Goal: Task Accomplishment & Management: Complete application form

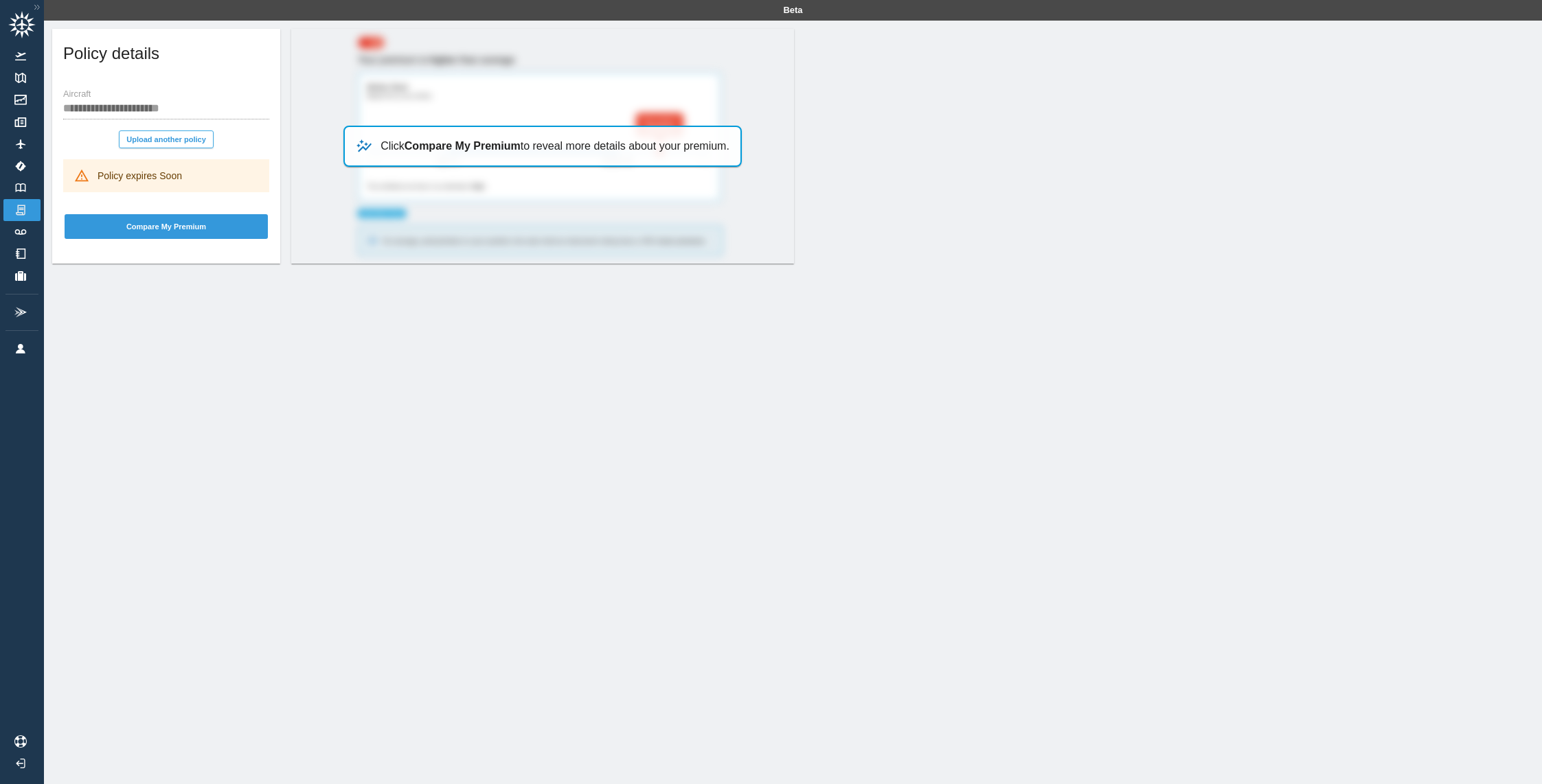
click at [173, 143] on button "Upload another policy" at bounding box center [166, 140] width 95 height 18
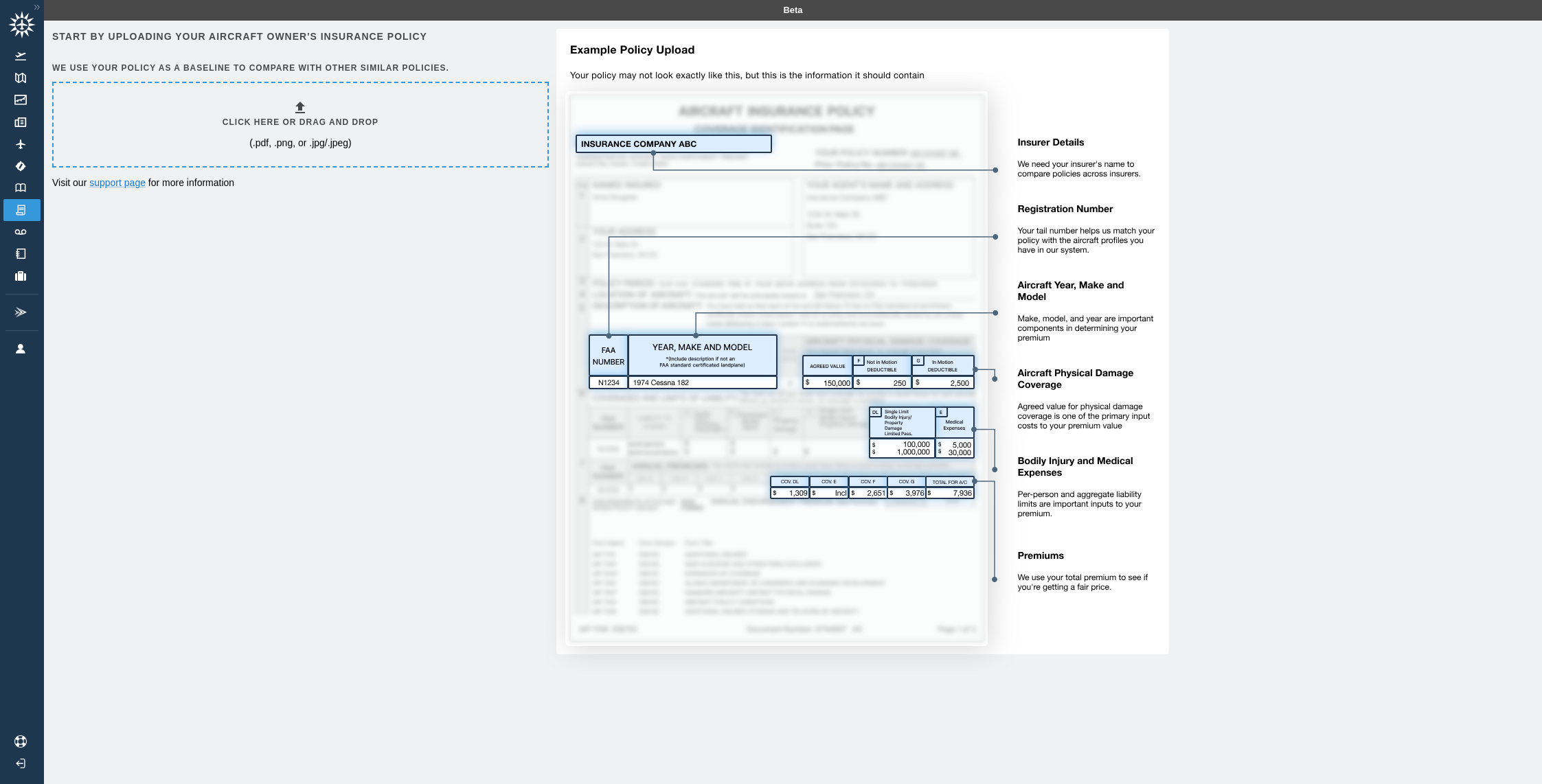
click at [268, 119] on h6 "Click here or drag and drop" at bounding box center [300, 122] width 156 height 13
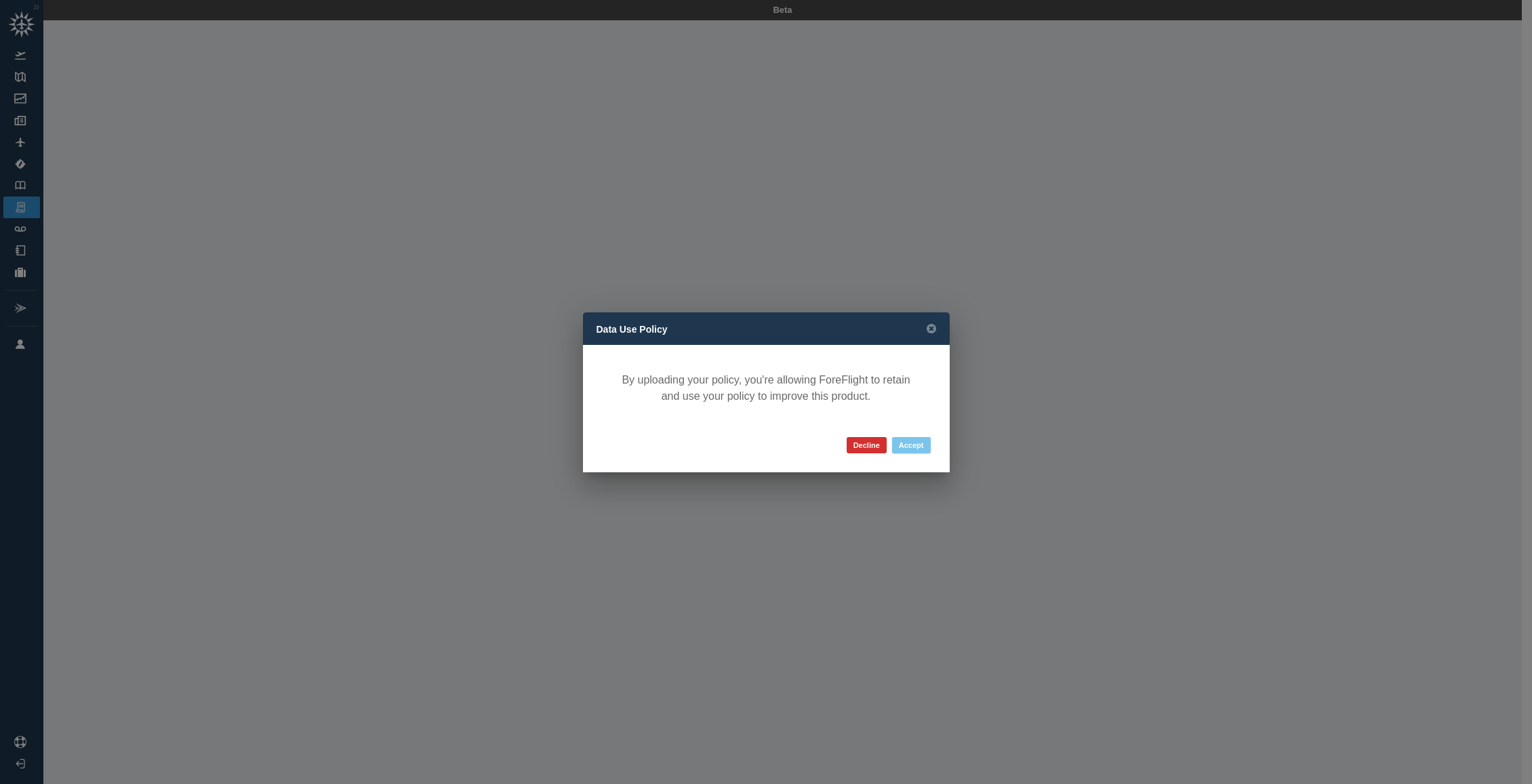
click at [917, 445] on button "Accept" at bounding box center [911, 445] width 39 height 17
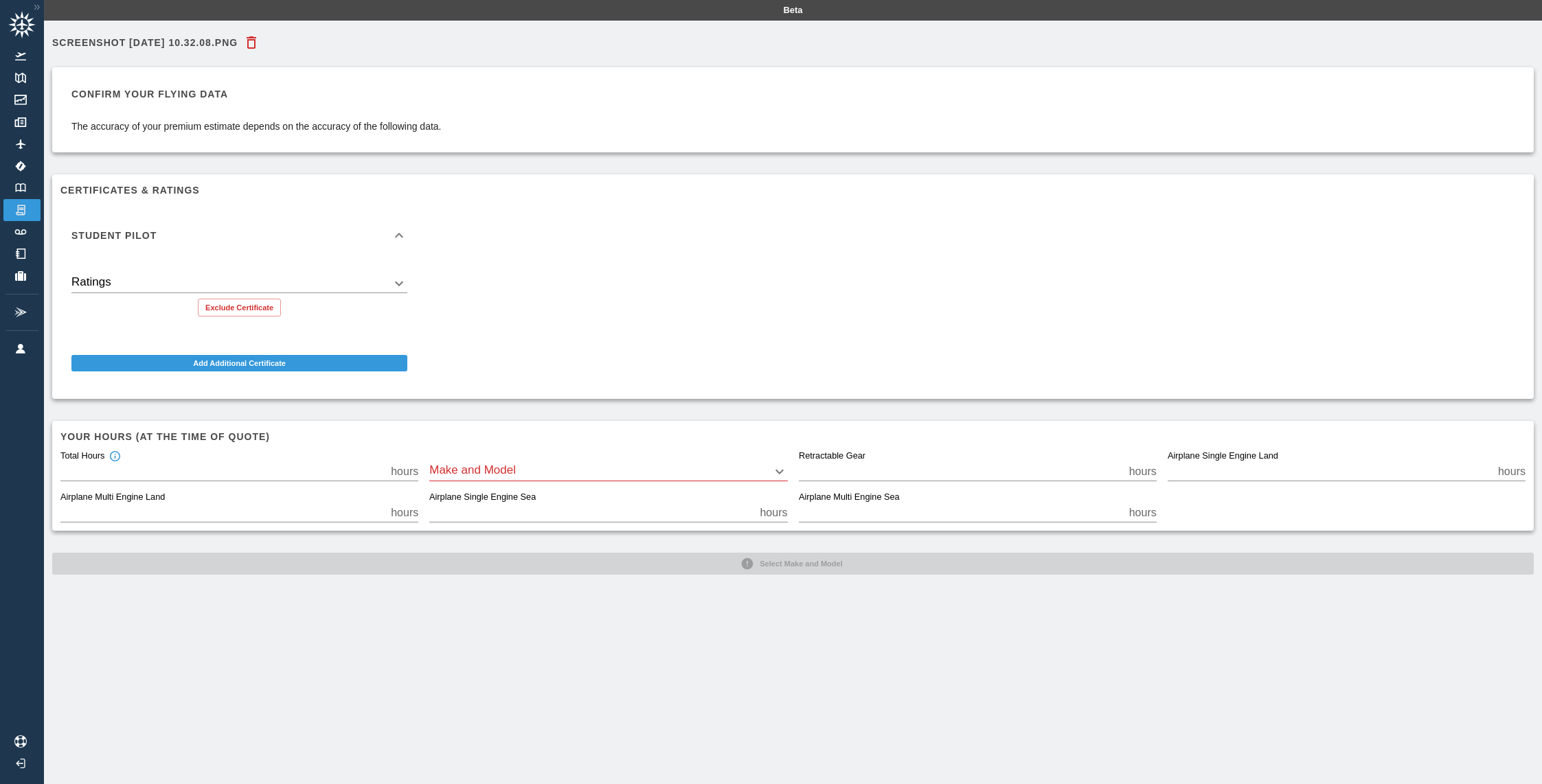
click at [405, 238] on icon at bounding box center [399, 235] width 17 height 17
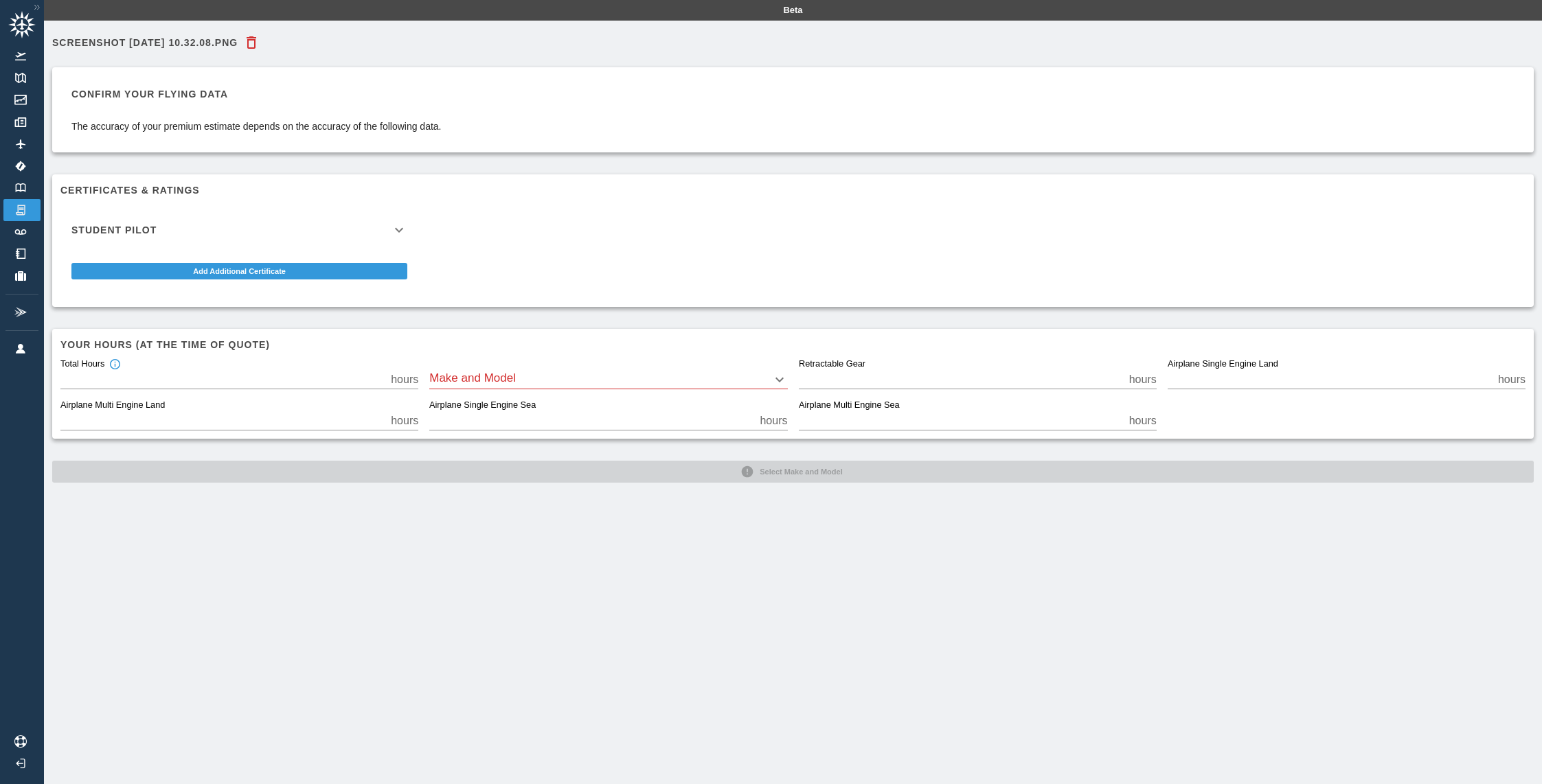
click at [405, 238] on icon at bounding box center [399, 230] width 17 height 17
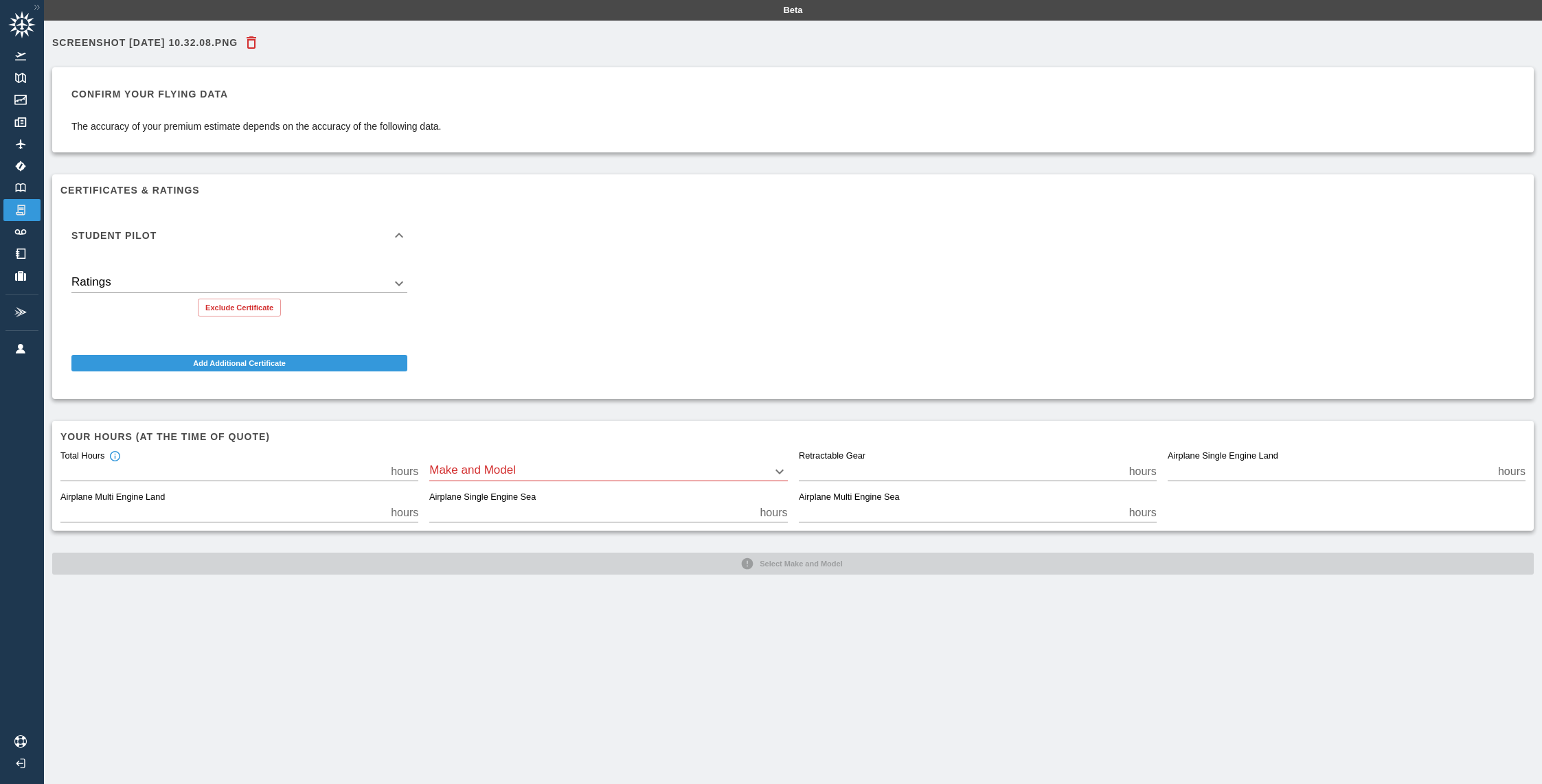
click at [403, 282] on body "Beta Screenshot [DATE] 10.32.08.png Confirm your flying data The accuracy of yo…" at bounding box center [771, 392] width 1542 height 784
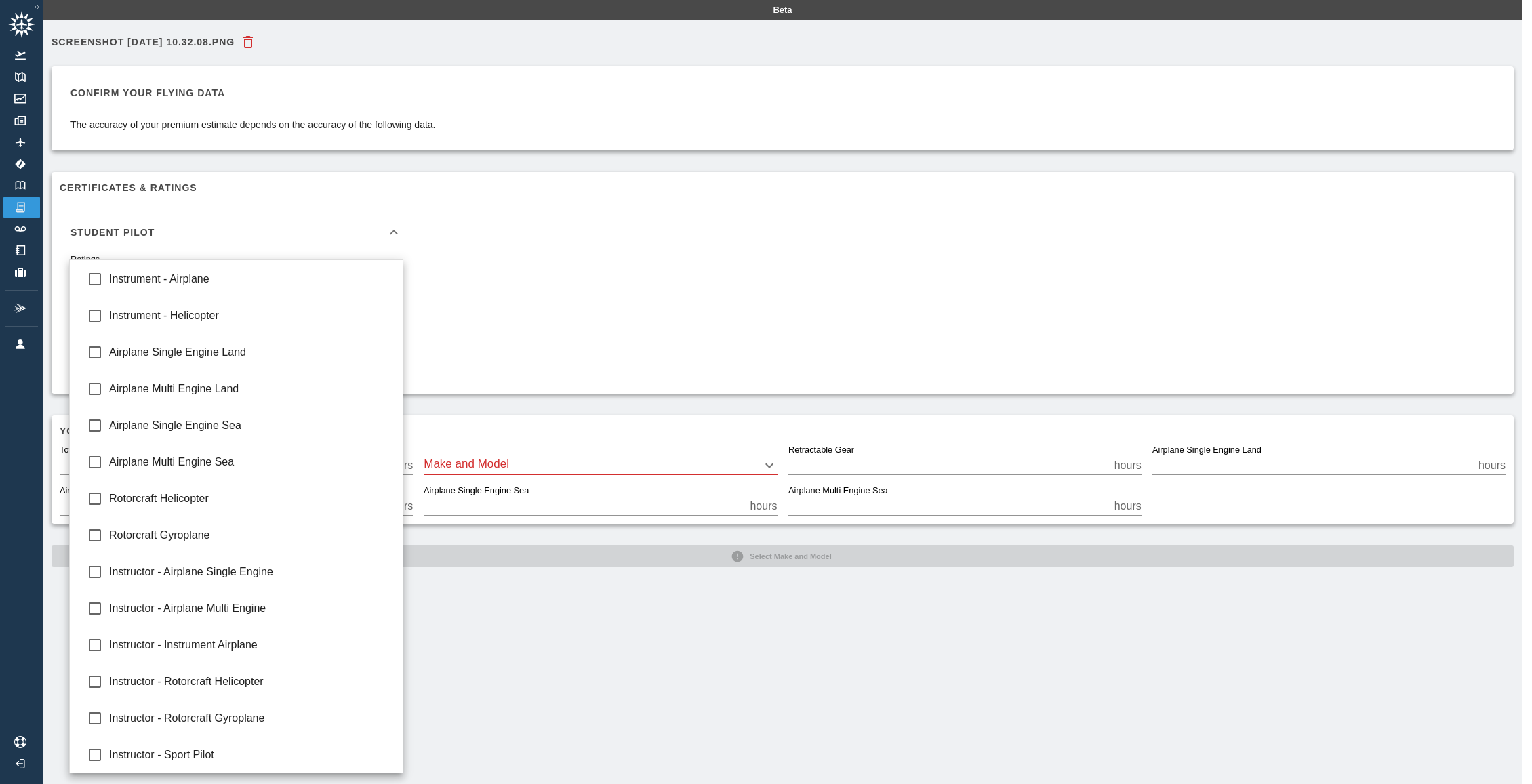
click at [562, 226] on div at bounding box center [766, 392] width 1532 height 784
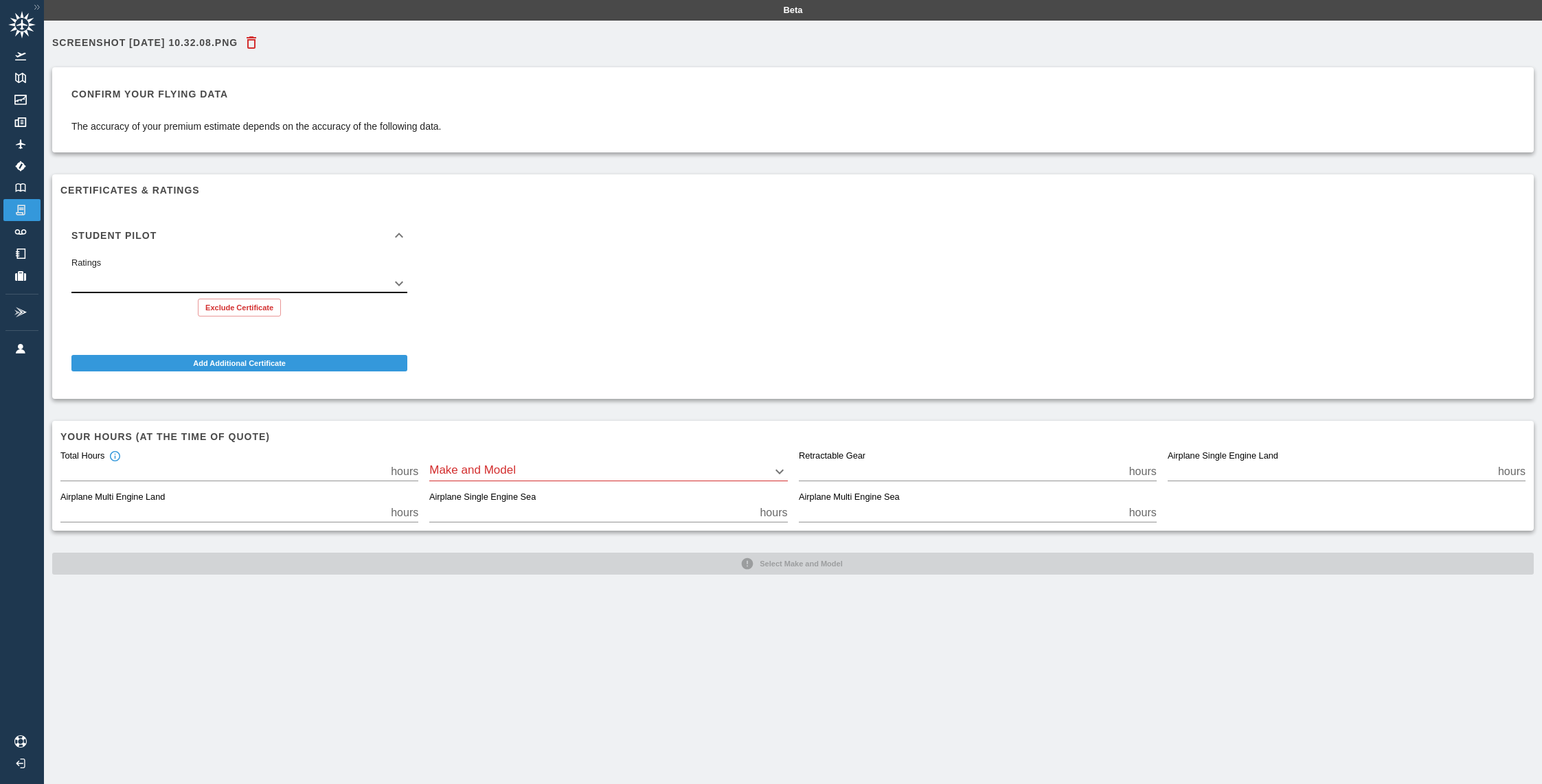
click at [394, 241] on icon at bounding box center [399, 235] width 17 height 17
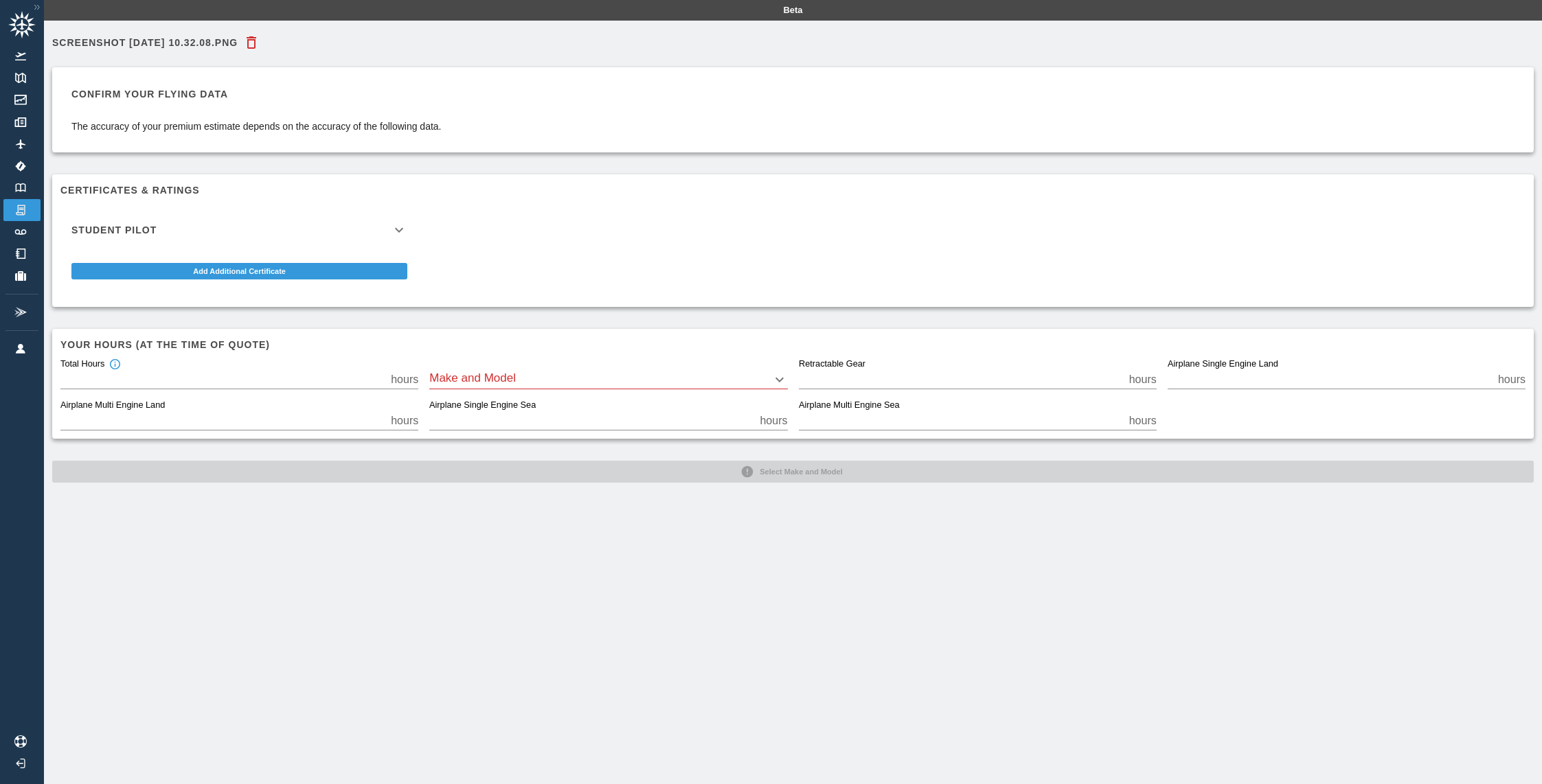
click at [183, 239] on div "Student Pilot" at bounding box center [239, 230] width 358 height 33
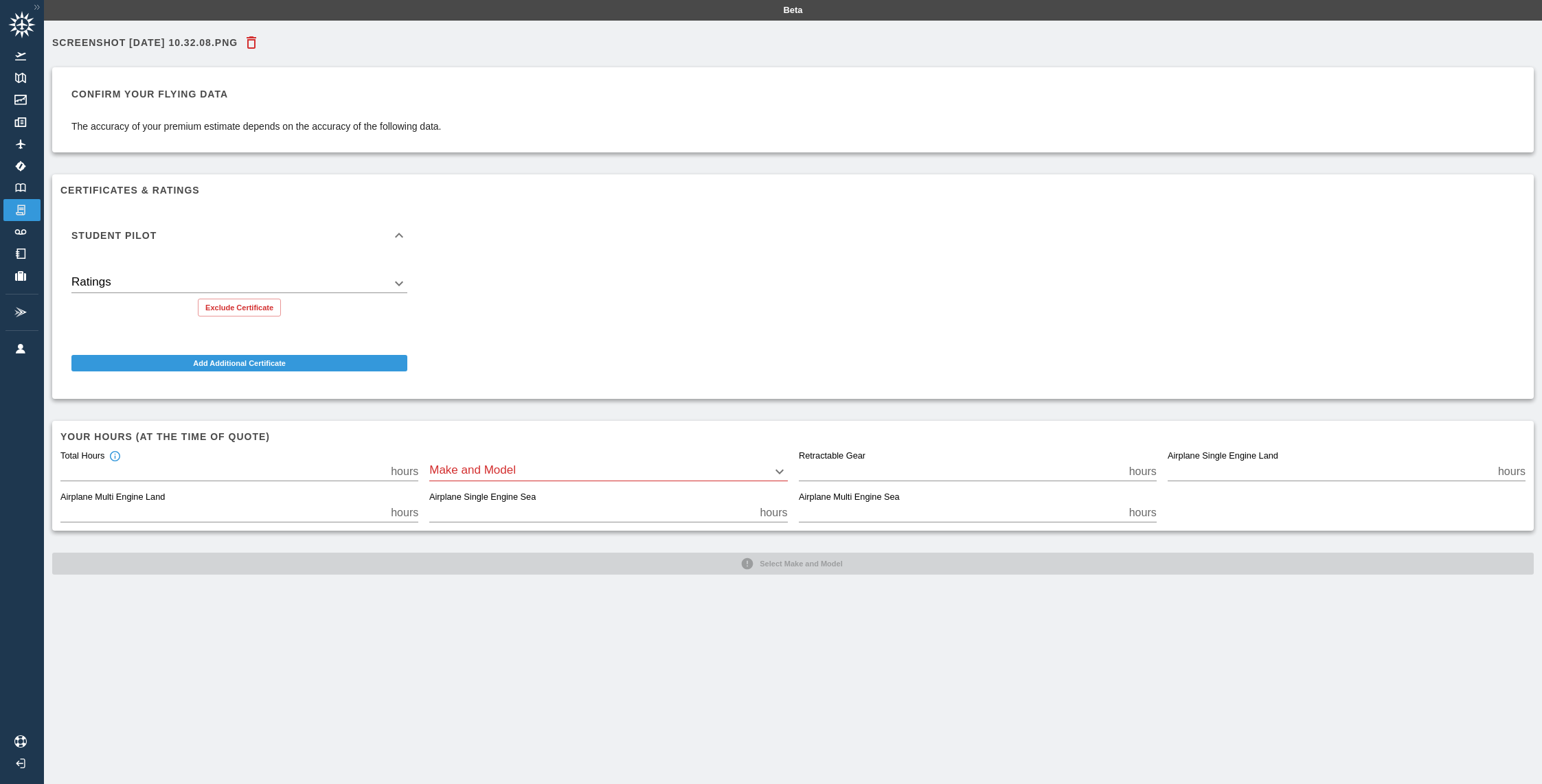
click at [182, 275] on body "Beta Screenshot [DATE] 10.32.08.png Confirm your flying data The accuracy of yo…" at bounding box center [771, 392] width 1542 height 784
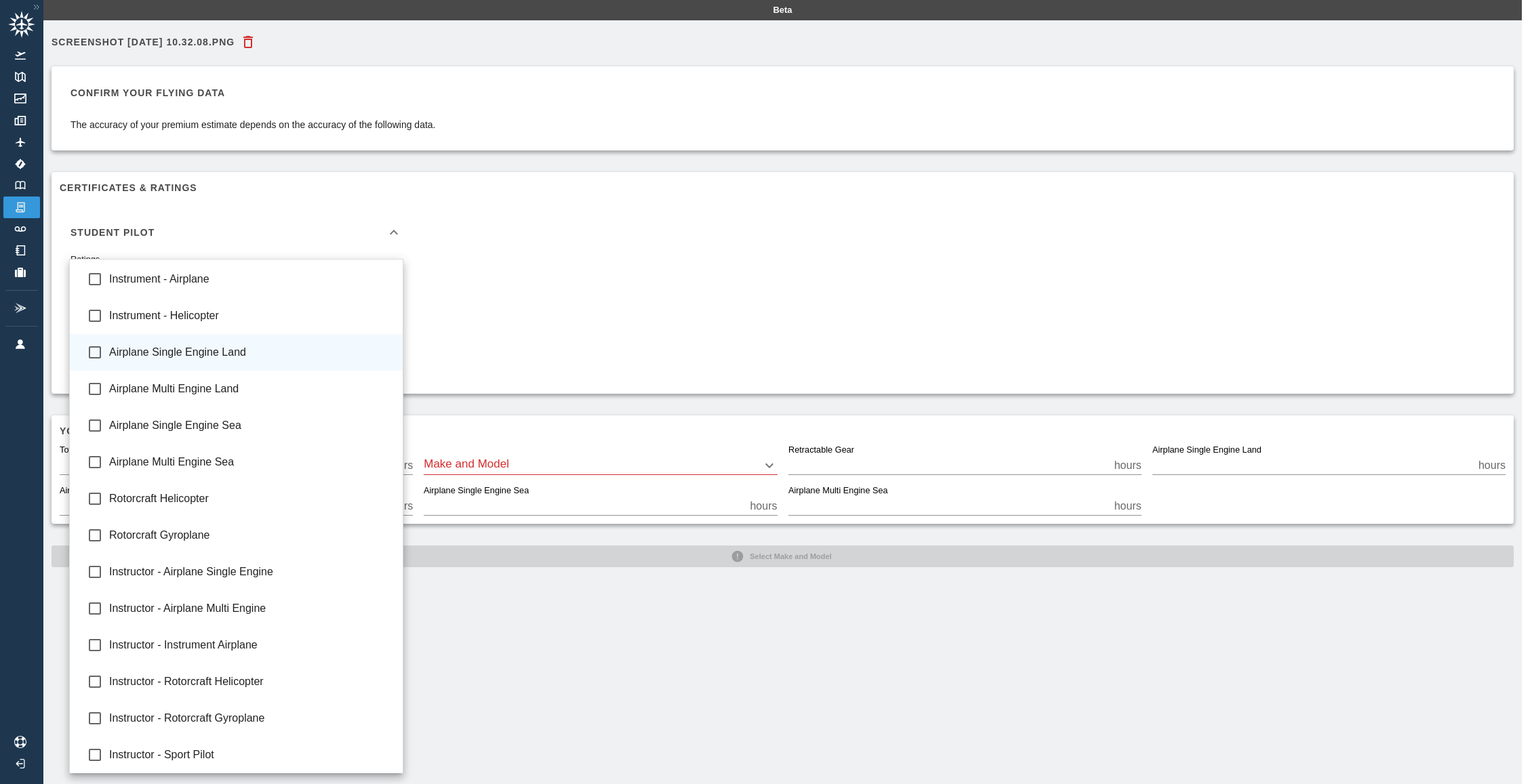
type input "**********"
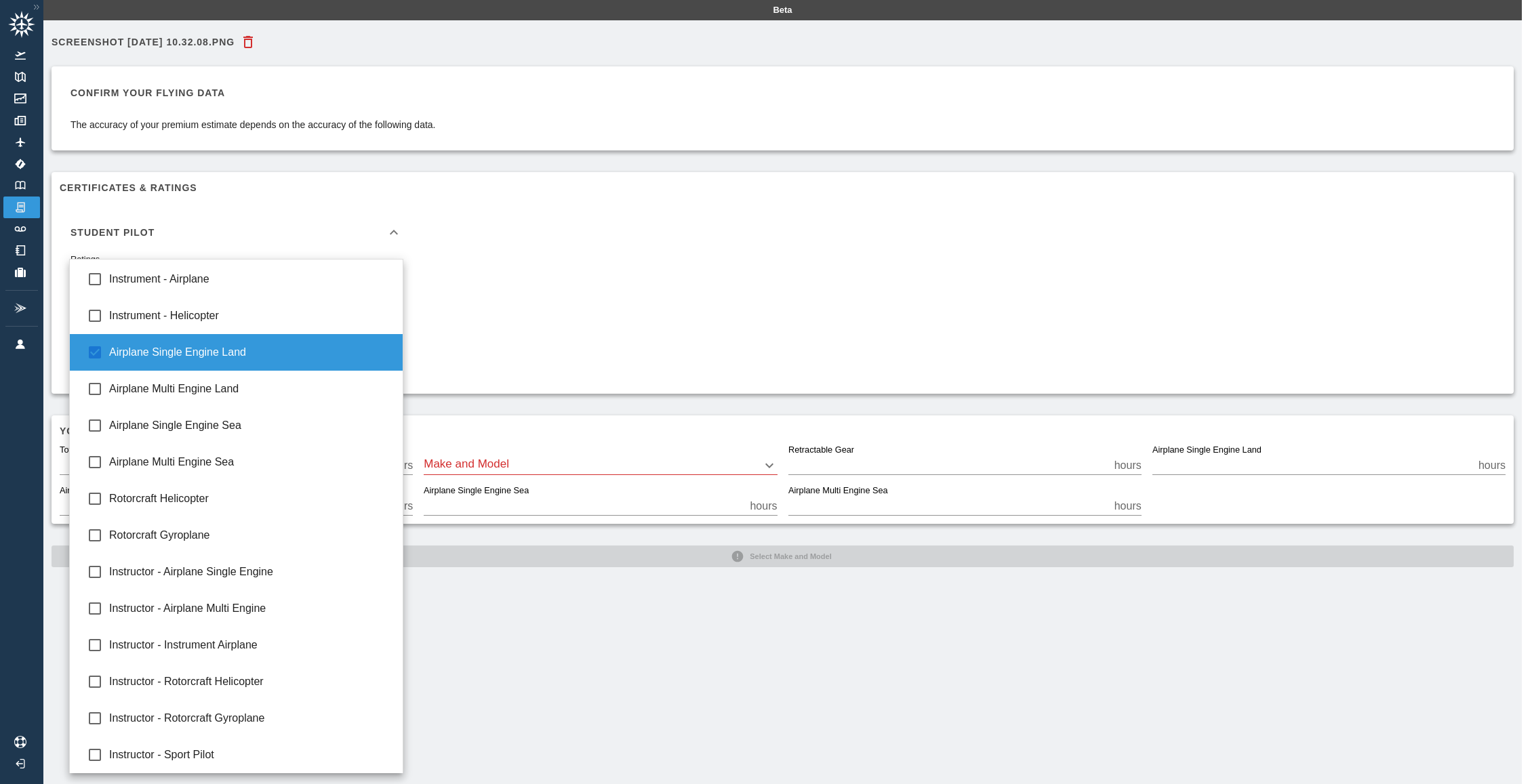
click at [528, 312] on div at bounding box center [766, 392] width 1532 height 784
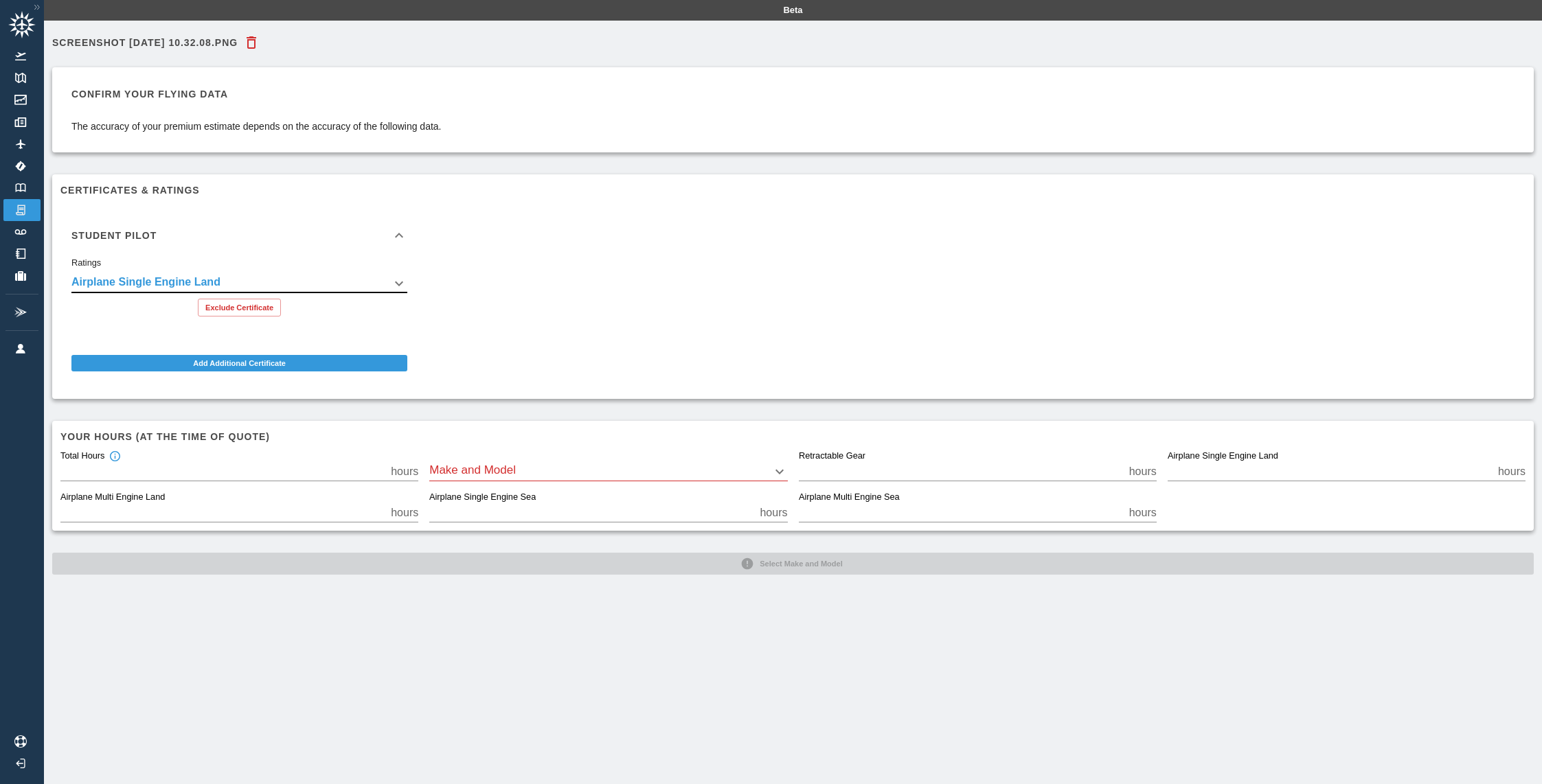
click at [336, 354] on div "Add Additional Certificate" at bounding box center [239, 365] width 358 height 33
click at [302, 367] on button "Add Additional Certificate" at bounding box center [239, 363] width 336 height 17
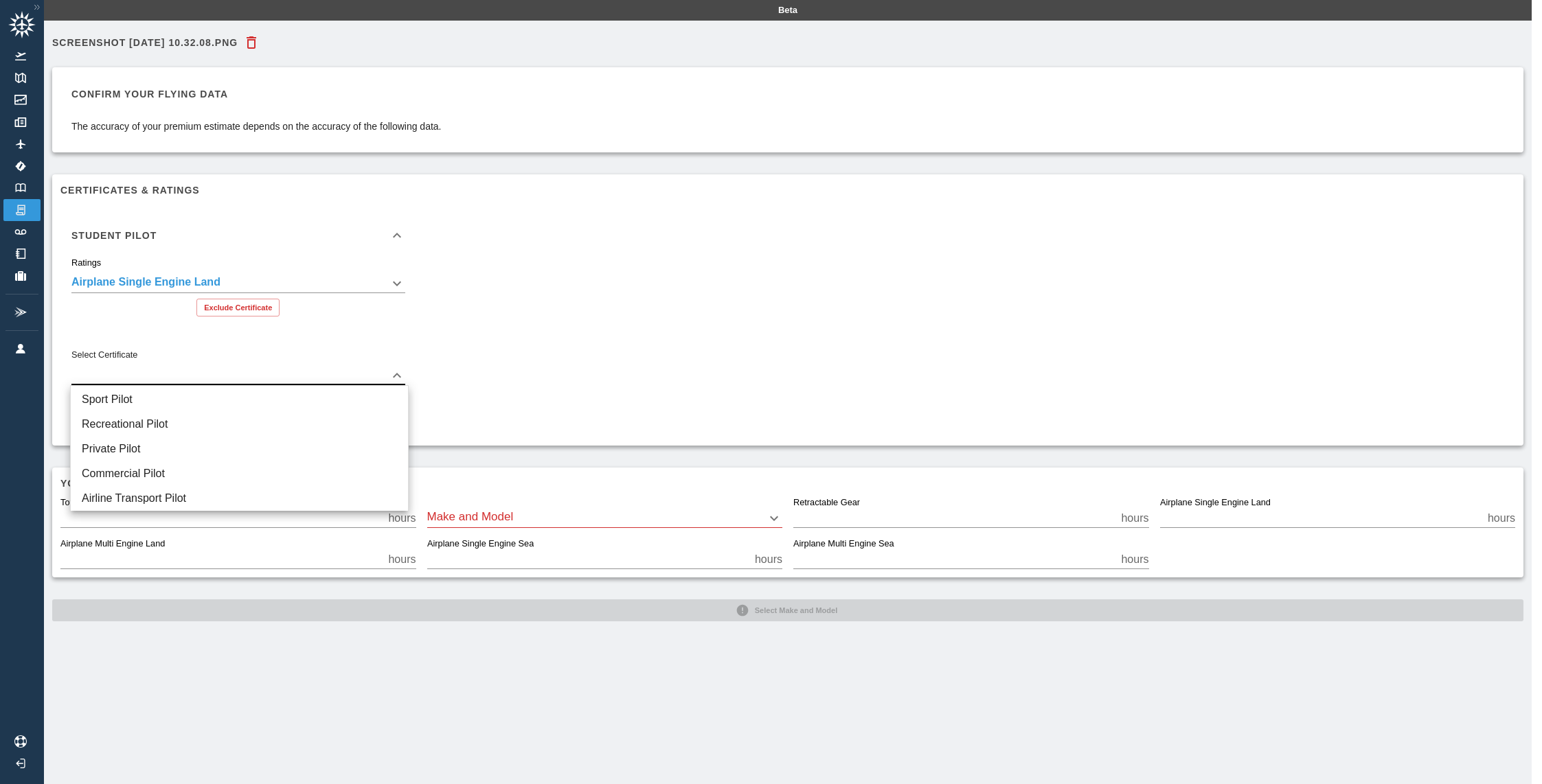
click at [299, 367] on body "**********" at bounding box center [771, 392] width 1542 height 784
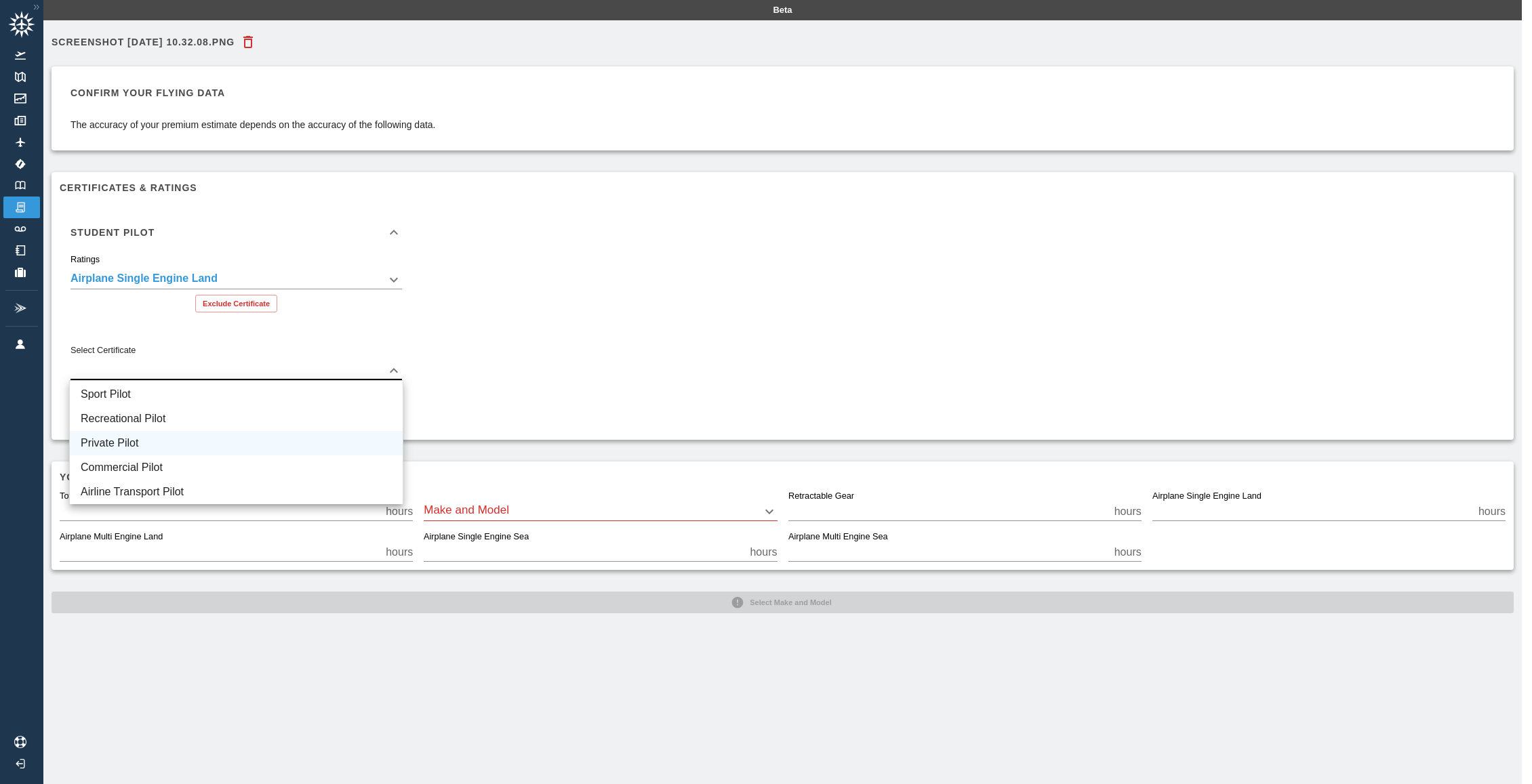
click at [270, 443] on li "Private Pilot" at bounding box center [236, 443] width 333 height 24
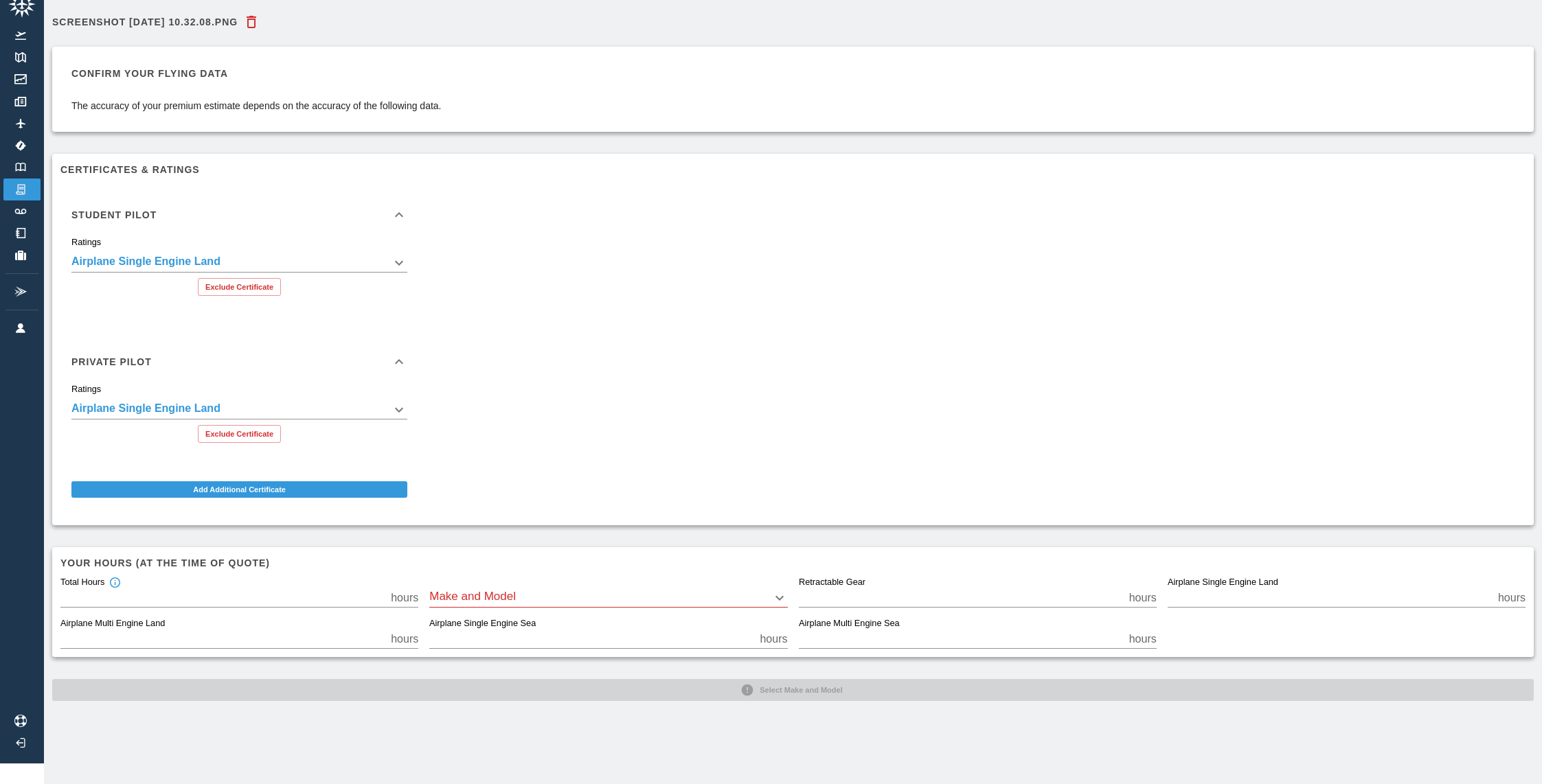
scroll to position [31, 0]
click at [609, 590] on body "**********" at bounding box center [771, 372] width 1542 height 784
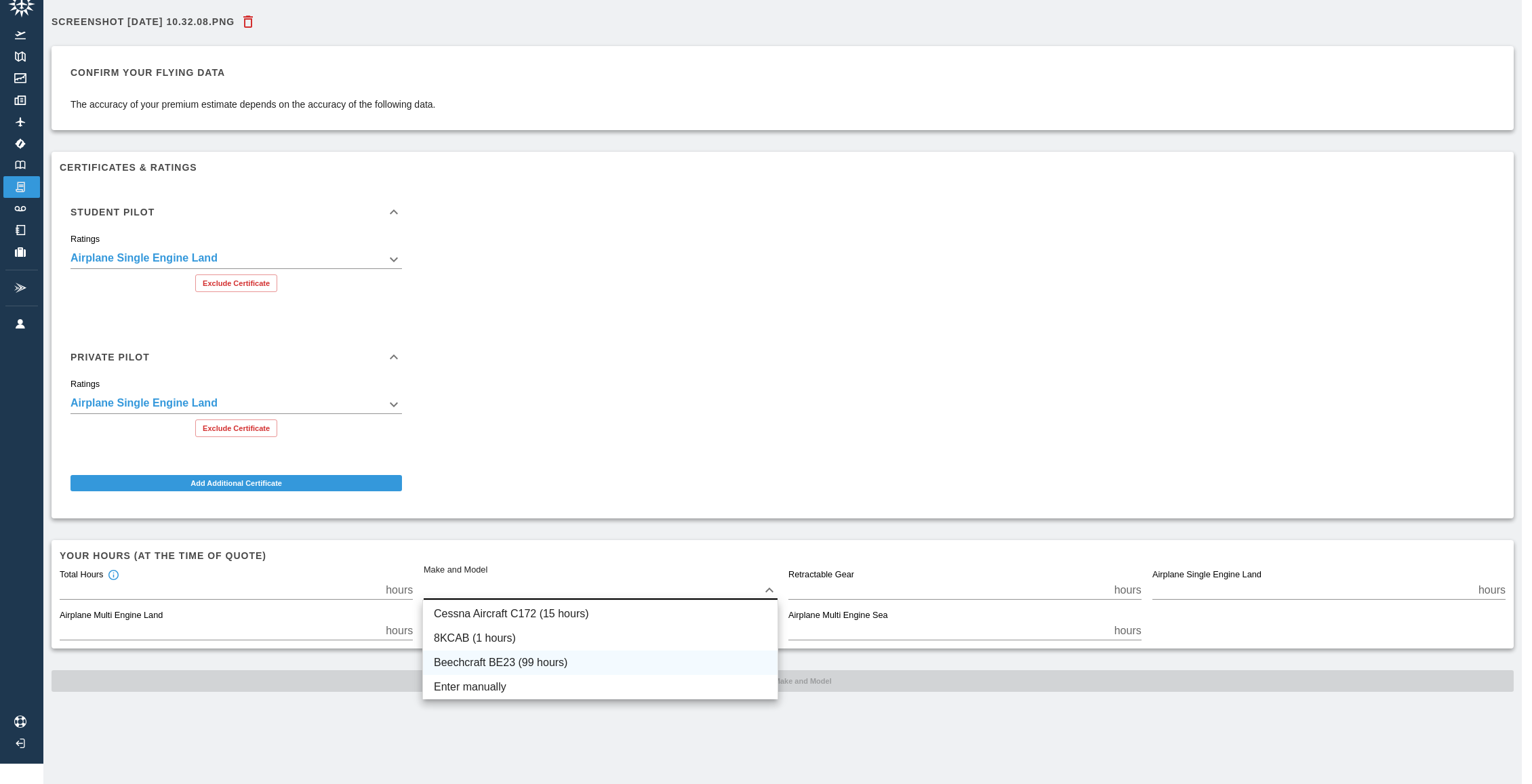
click at [598, 656] on li "Beechcraft BE23 (99 hours)" at bounding box center [600, 662] width 355 height 24
type input "****"
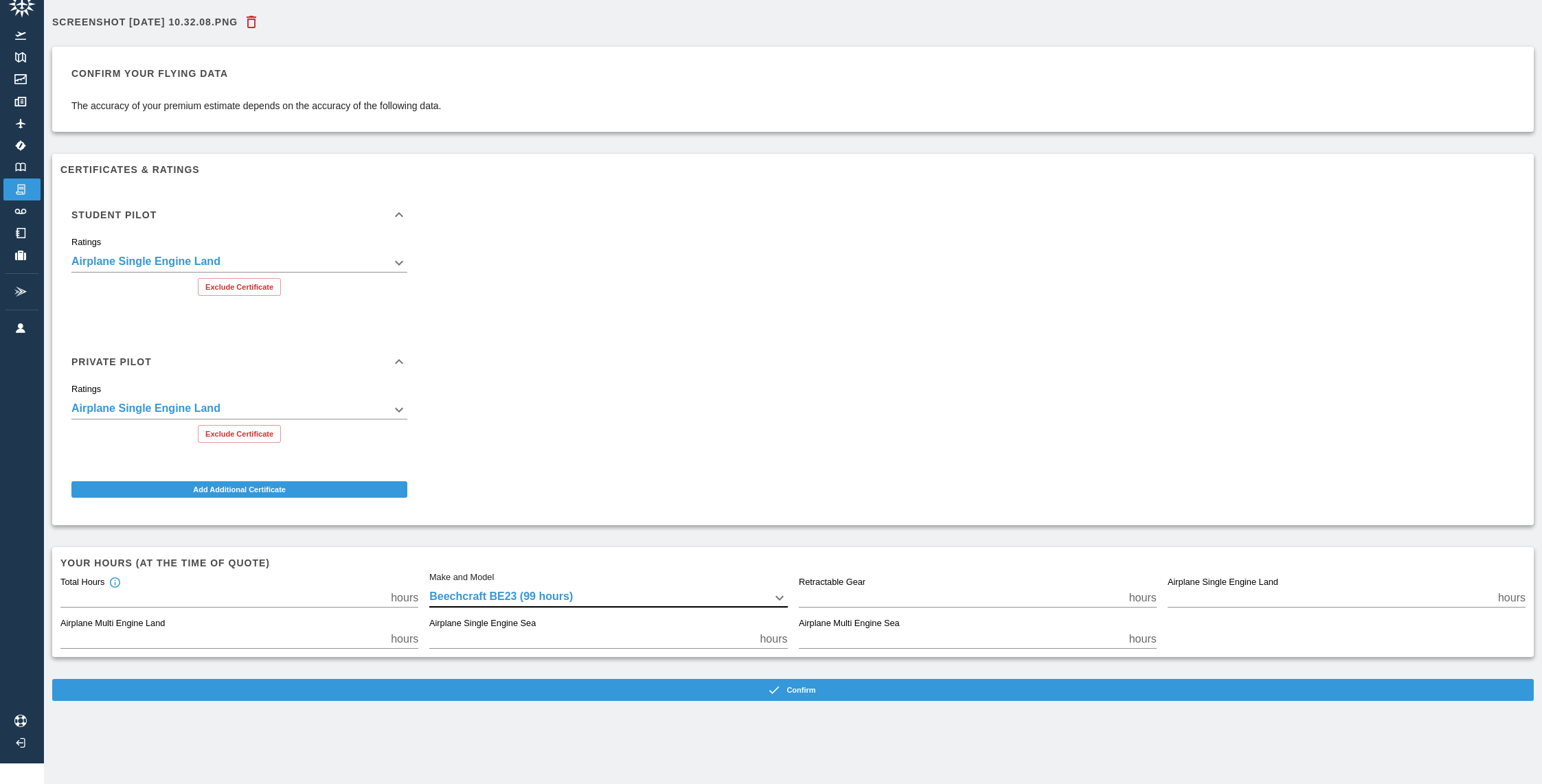
scroll to position [31, 0]
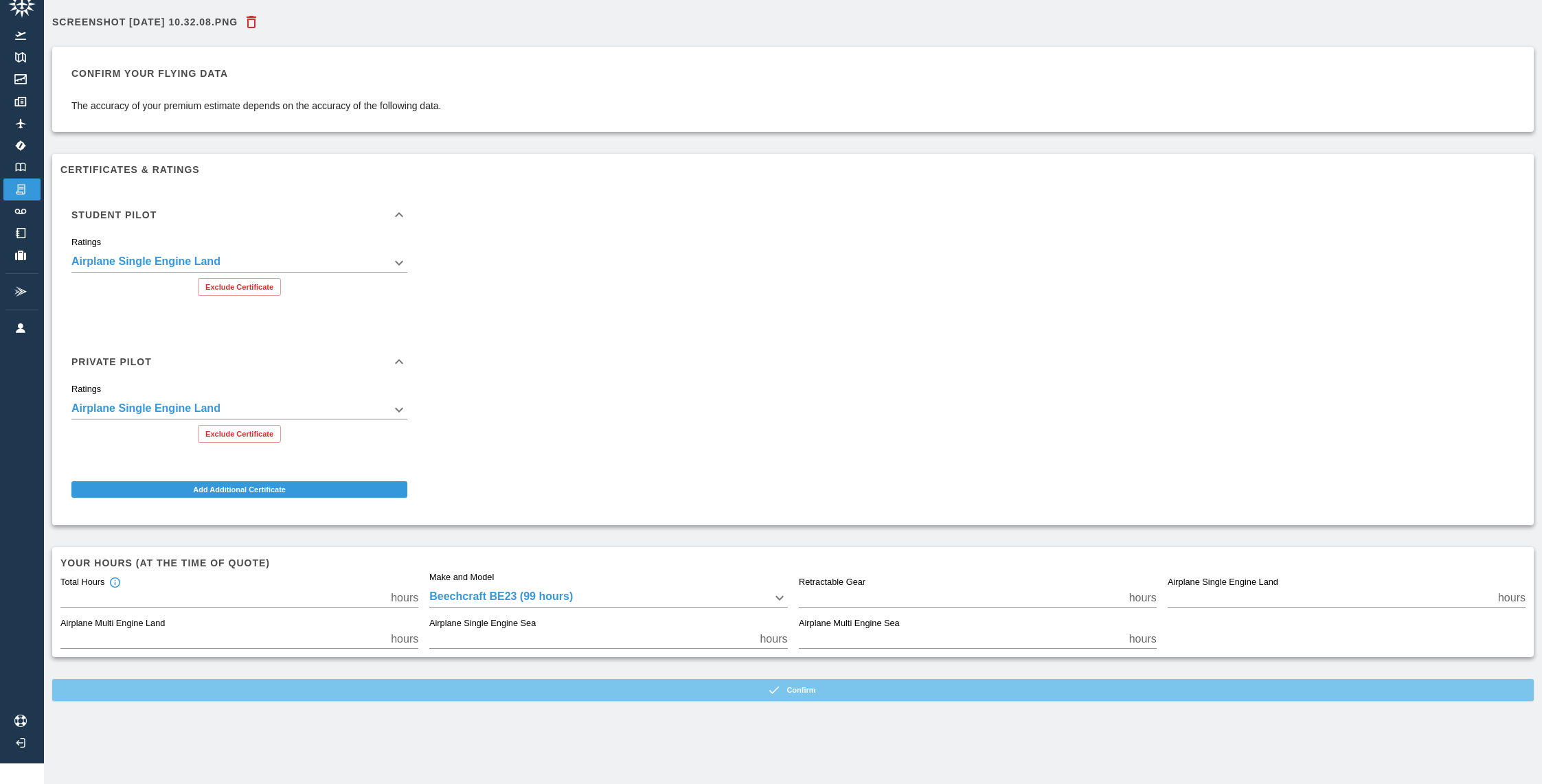
click at [921, 683] on button "Confirm" at bounding box center [793, 690] width 1482 height 22
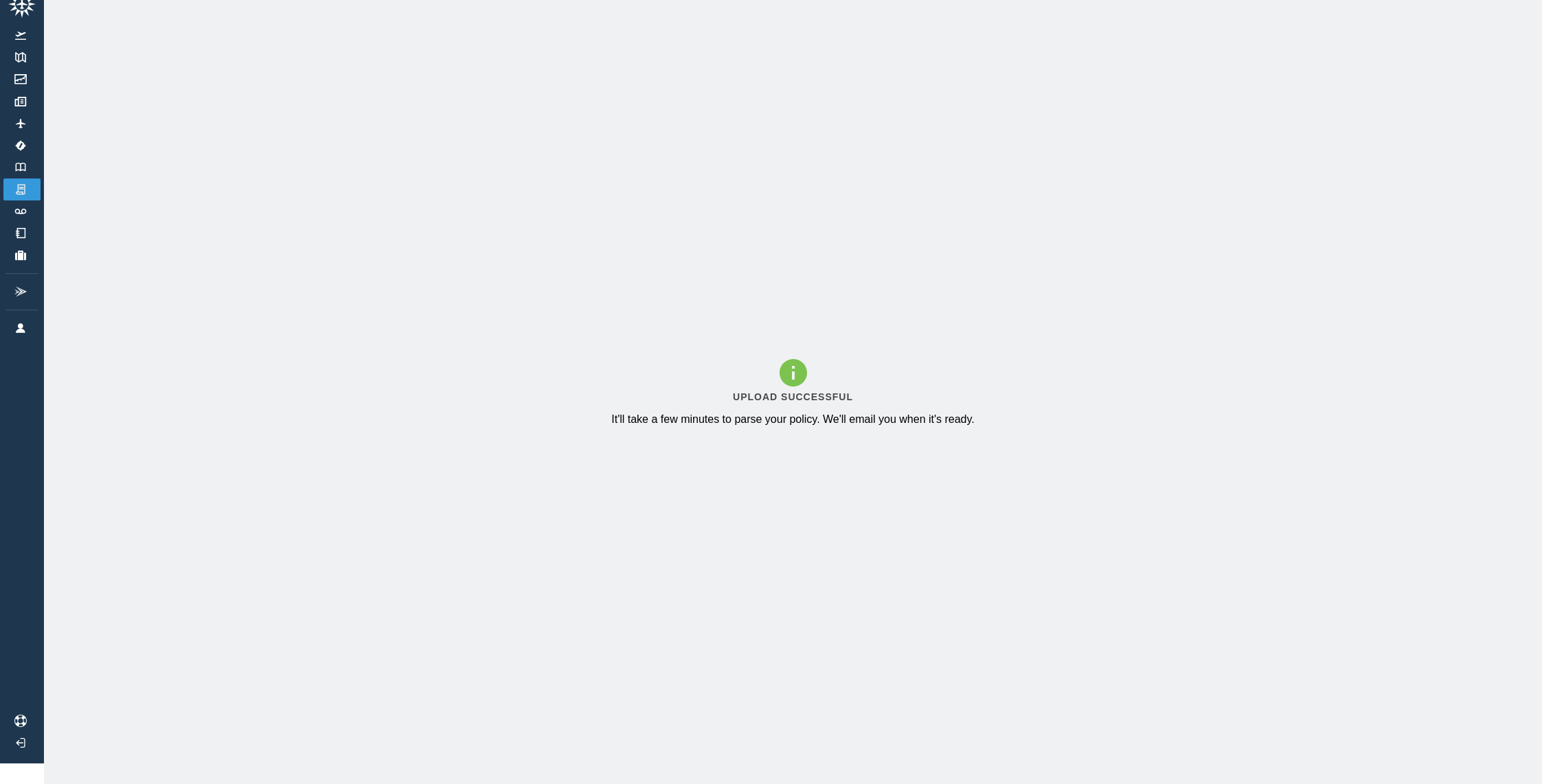
click at [749, 420] on p "It'll take a few minutes to parse your policy. We'll email you when it's ready." at bounding box center [793, 420] width 363 height 17
click at [13, 157] on link "Logbook" at bounding box center [22, 167] width 37 height 22
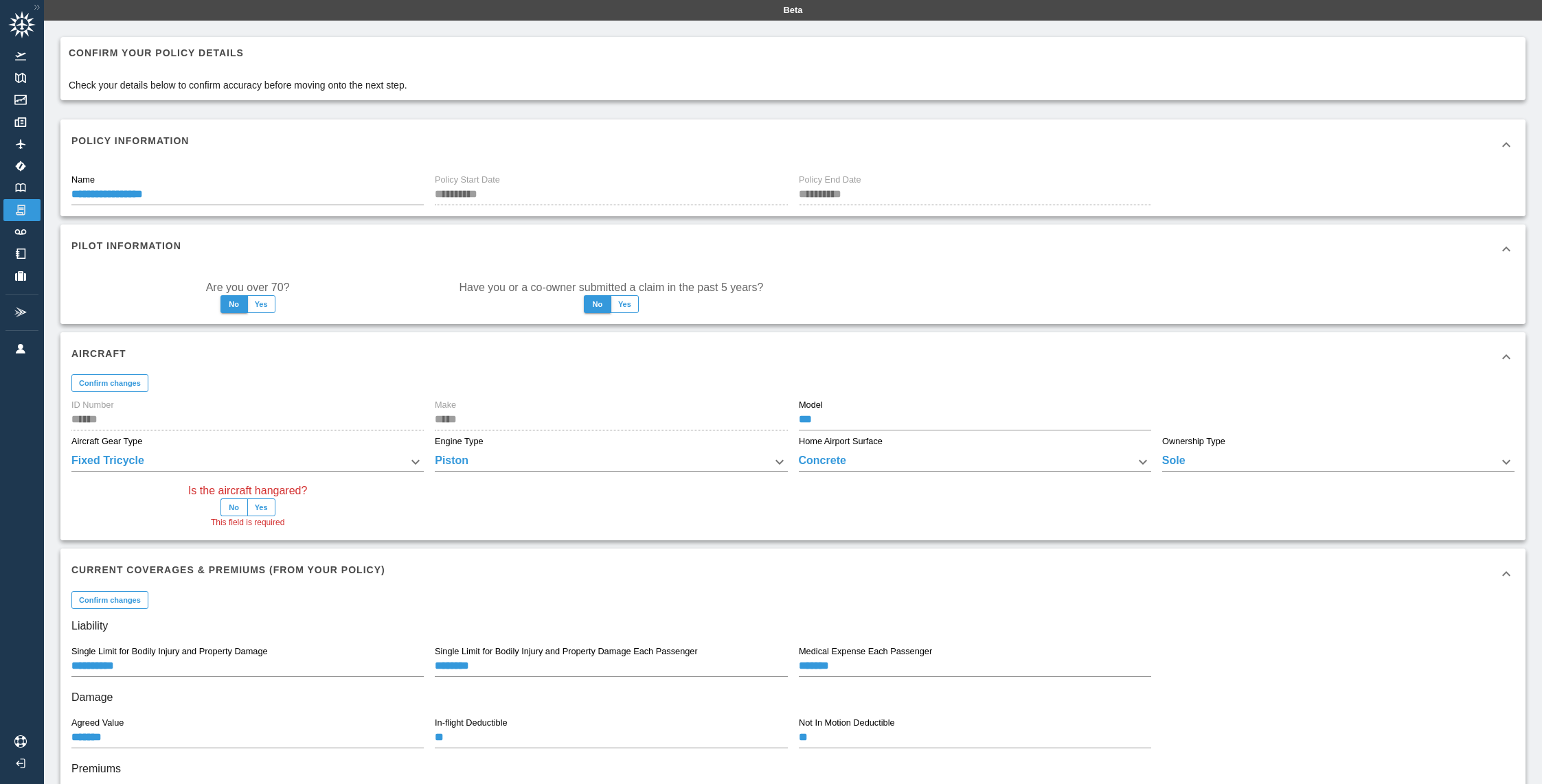
click at [913, 459] on body "**********" at bounding box center [771, 392] width 1542 height 784
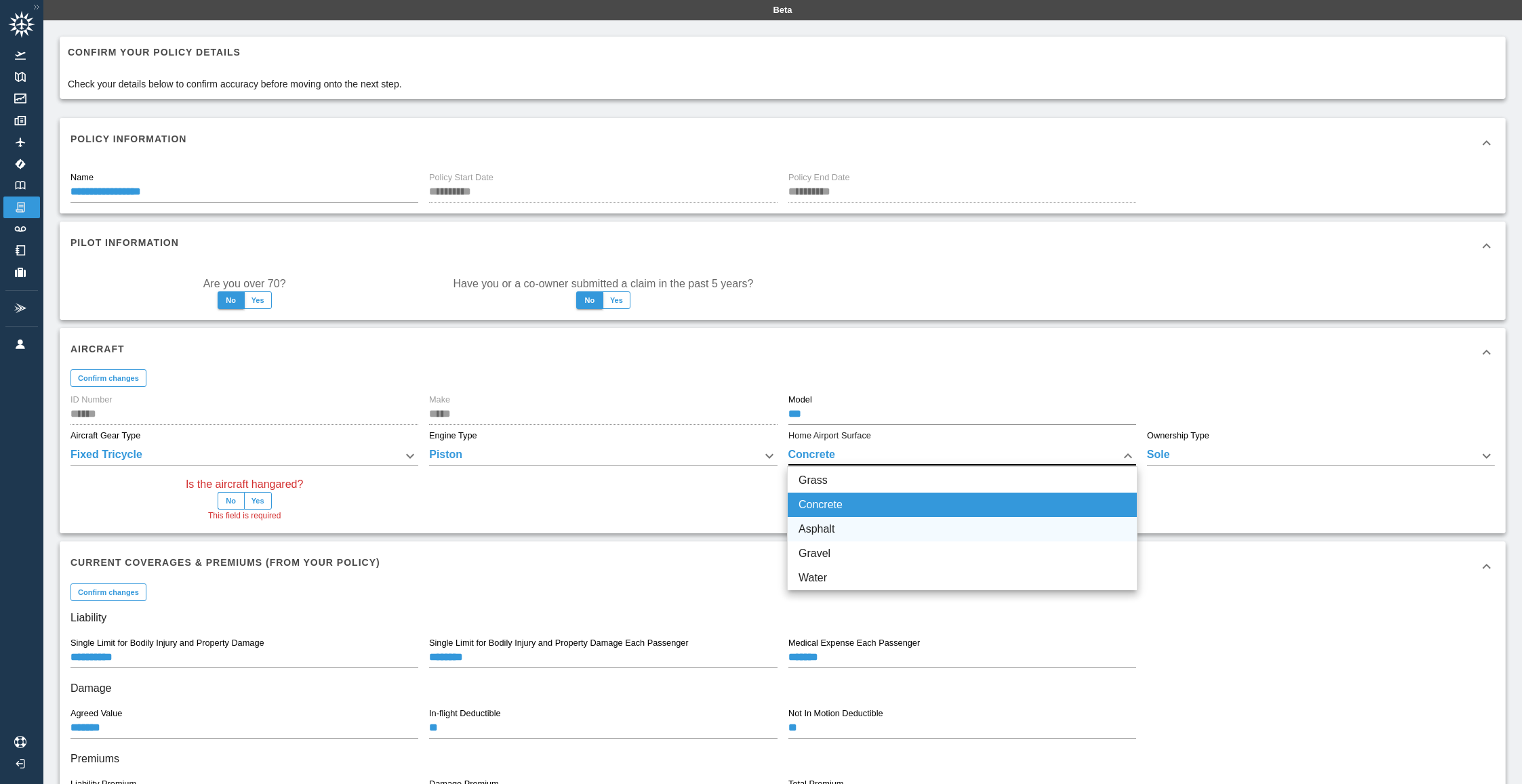
click at [865, 539] on li "Asphalt" at bounding box center [962, 529] width 349 height 24
type input "*******"
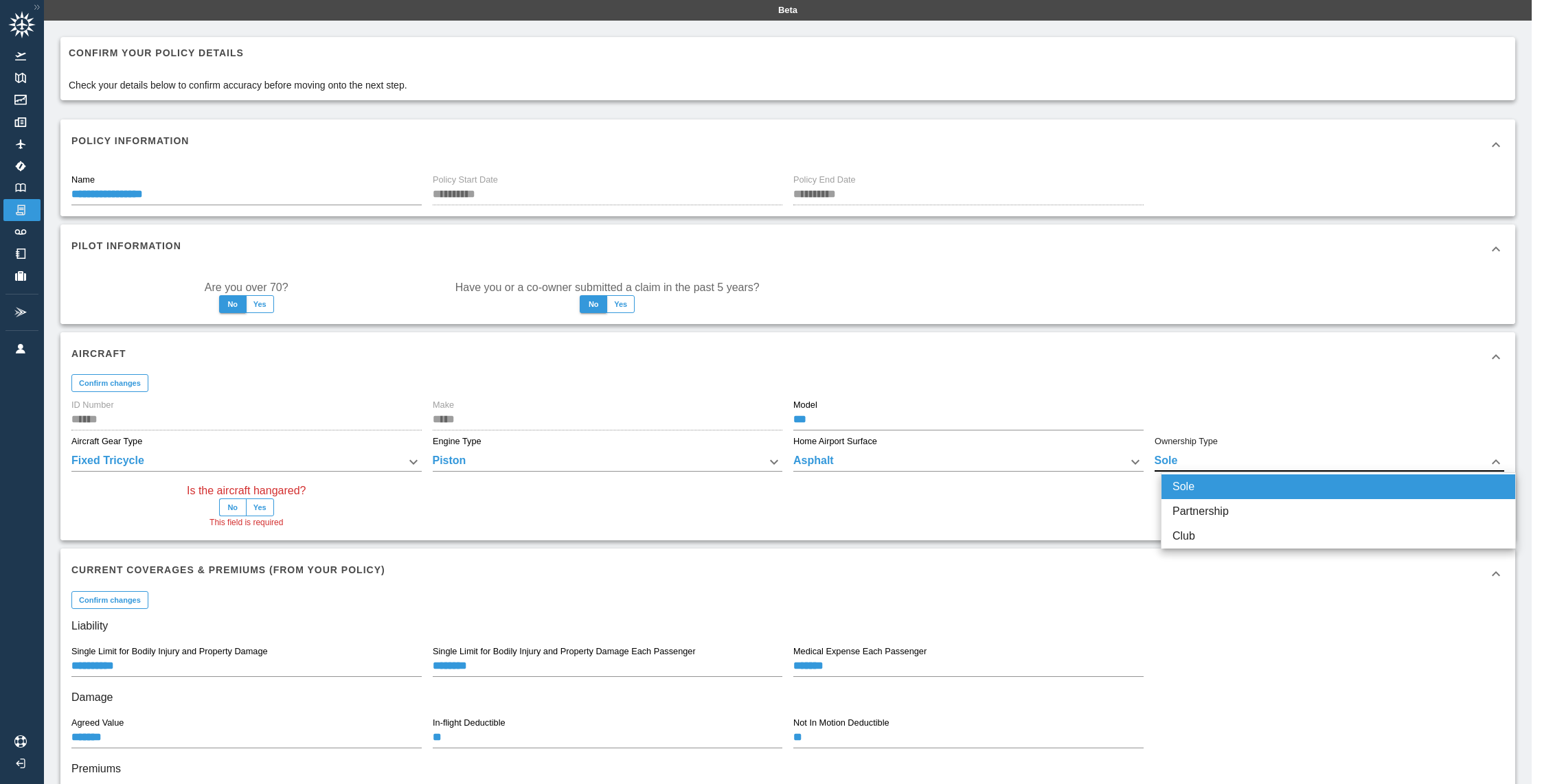
click at [1276, 460] on body "**********" at bounding box center [771, 392] width 1542 height 784
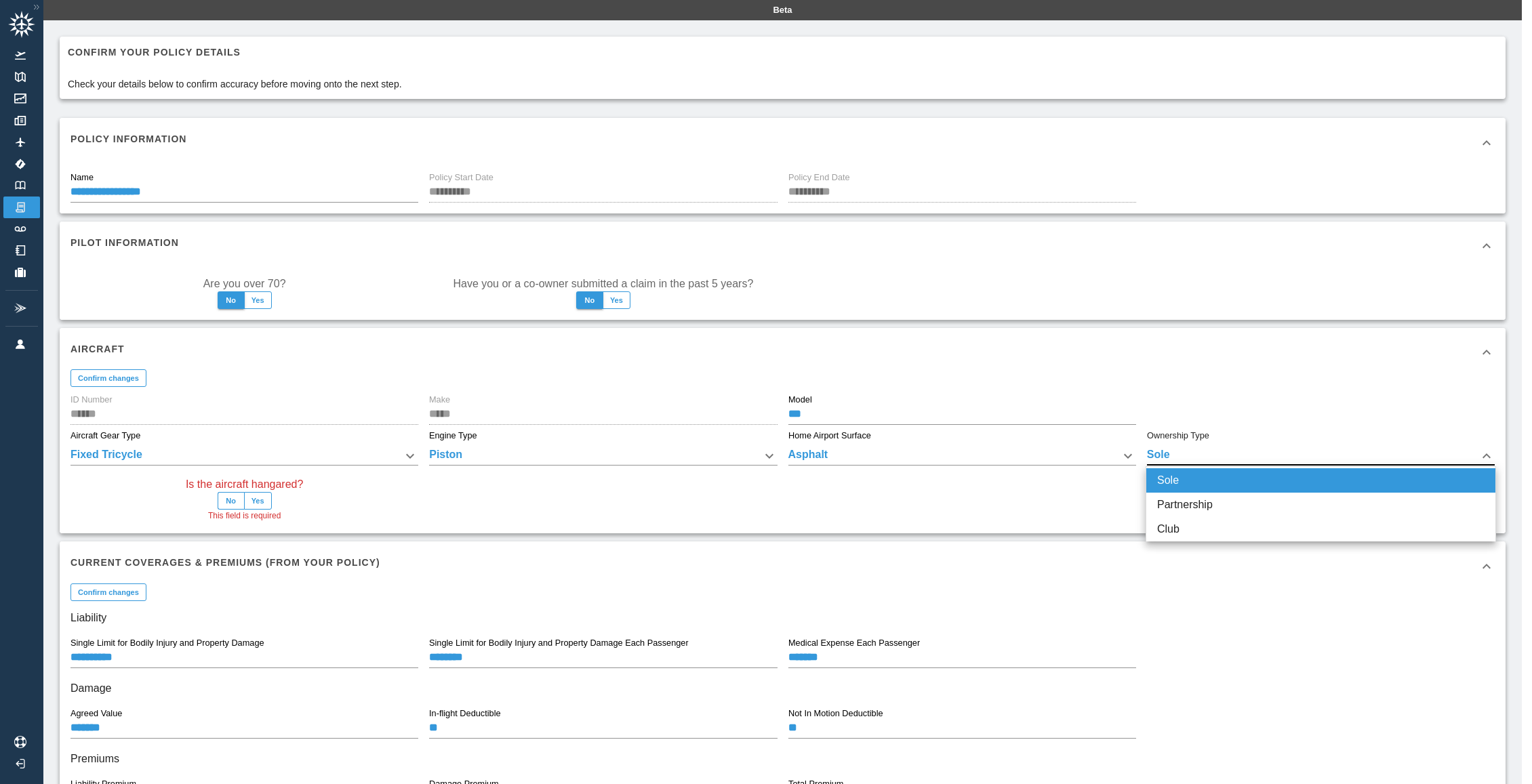
click at [1260, 455] on div at bounding box center [766, 392] width 1532 height 784
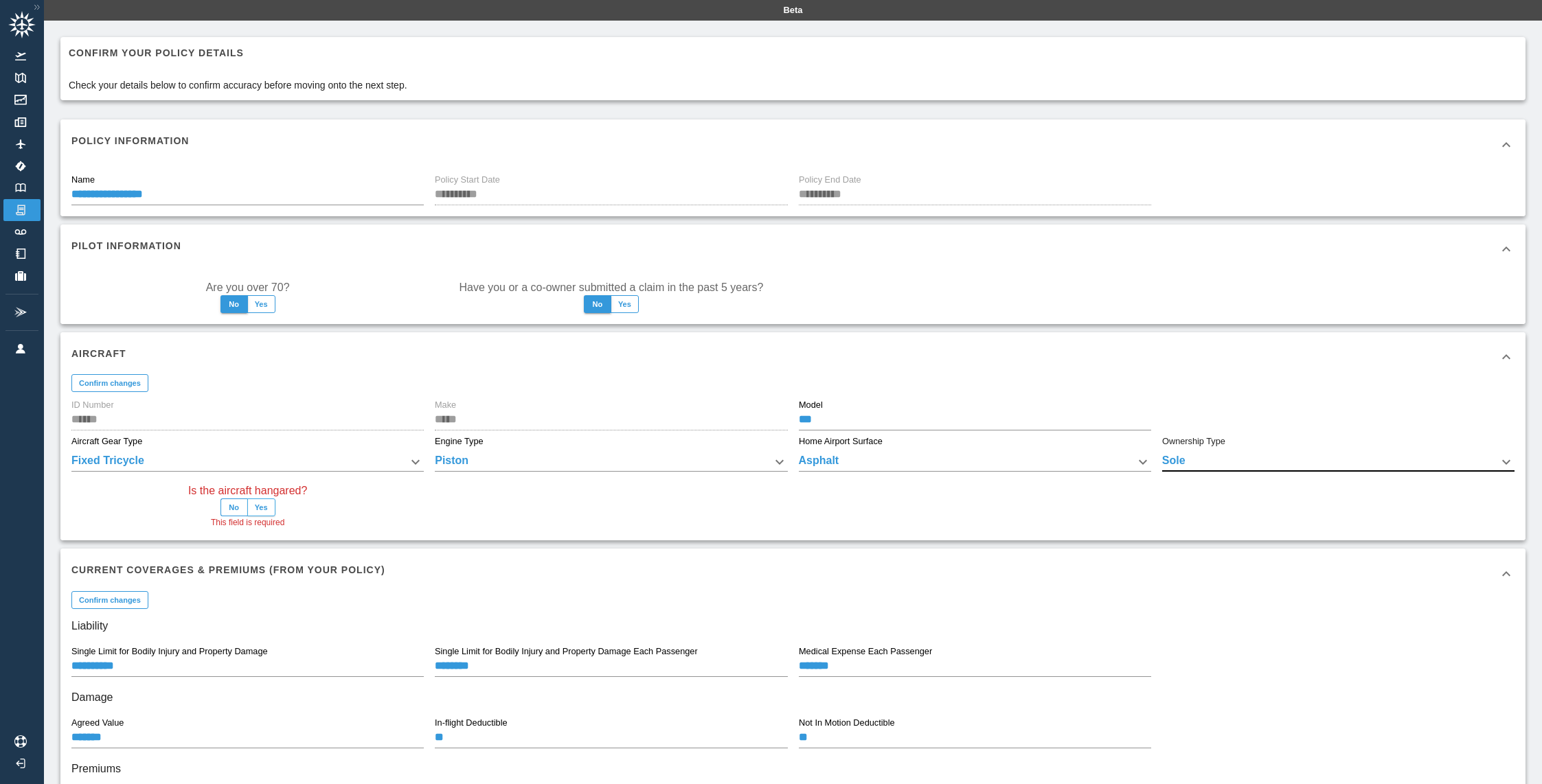
click at [255, 509] on button "Yes" at bounding box center [261, 507] width 28 height 18
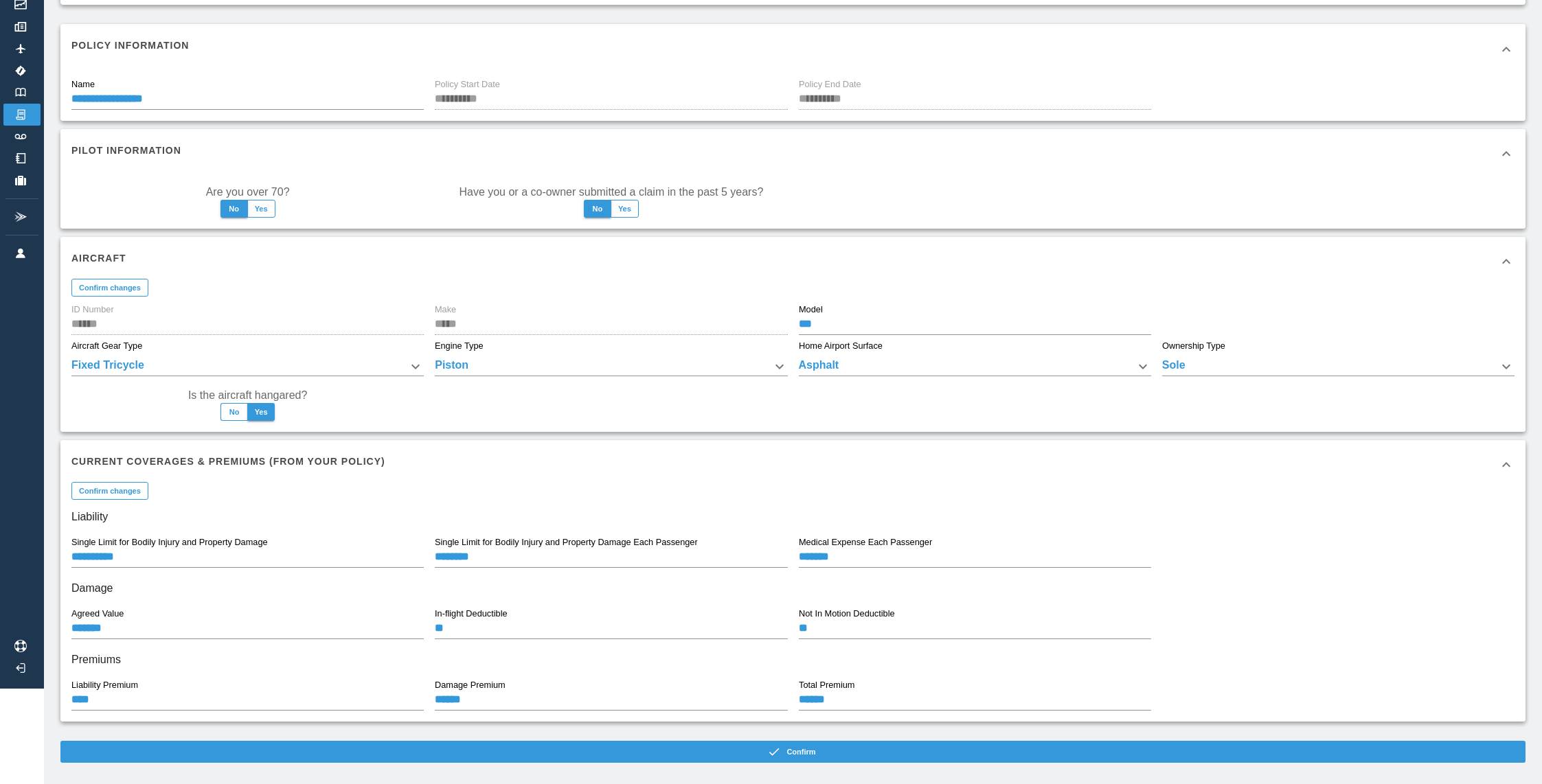
scroll to position [112, 0]
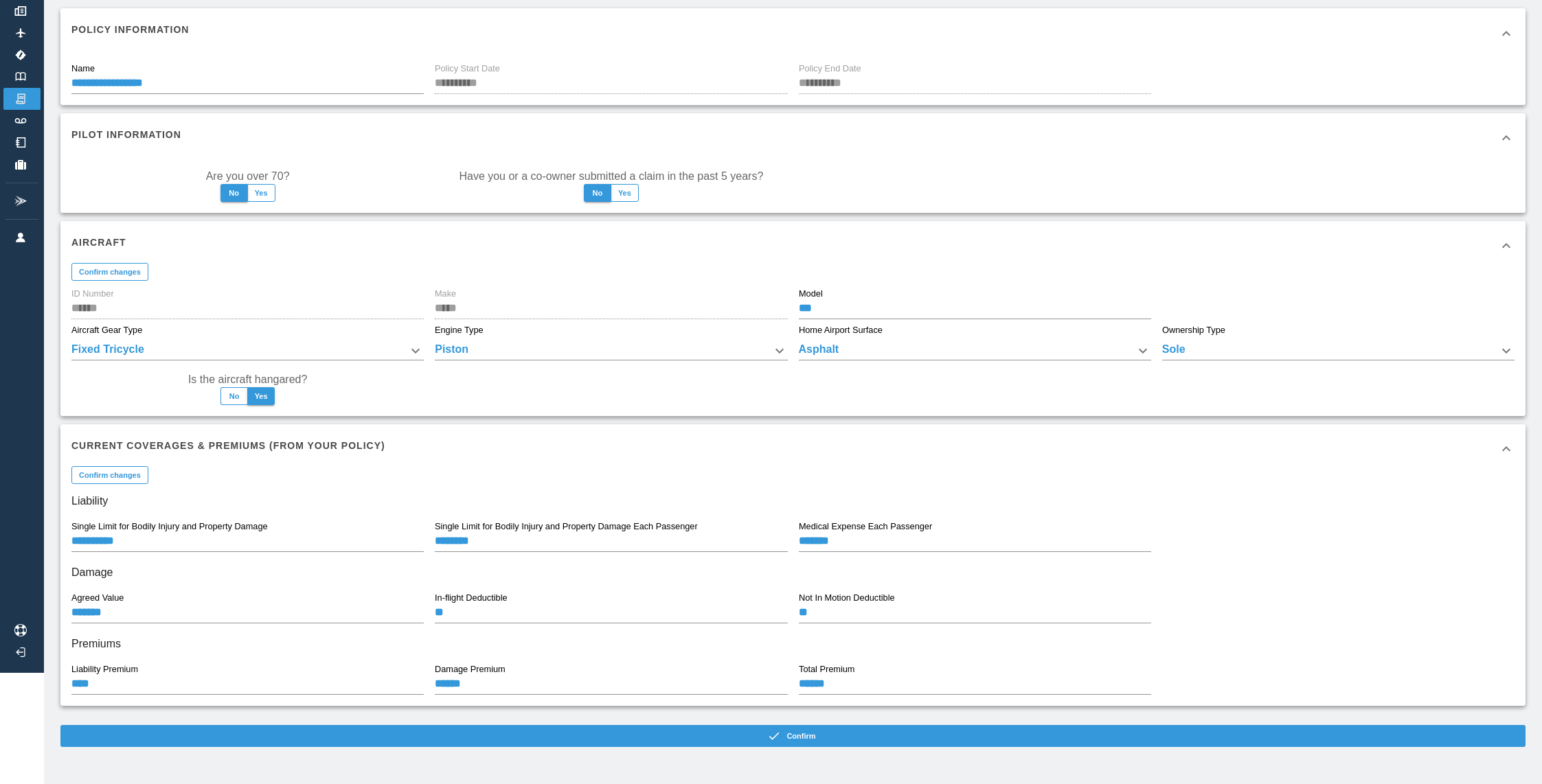
click at [476, 549] on input "********" at bounding box center [611, 543] width 352 height 20
click at [245, 394] on button "No" at bounding box center [233, 396] width 27 height 18
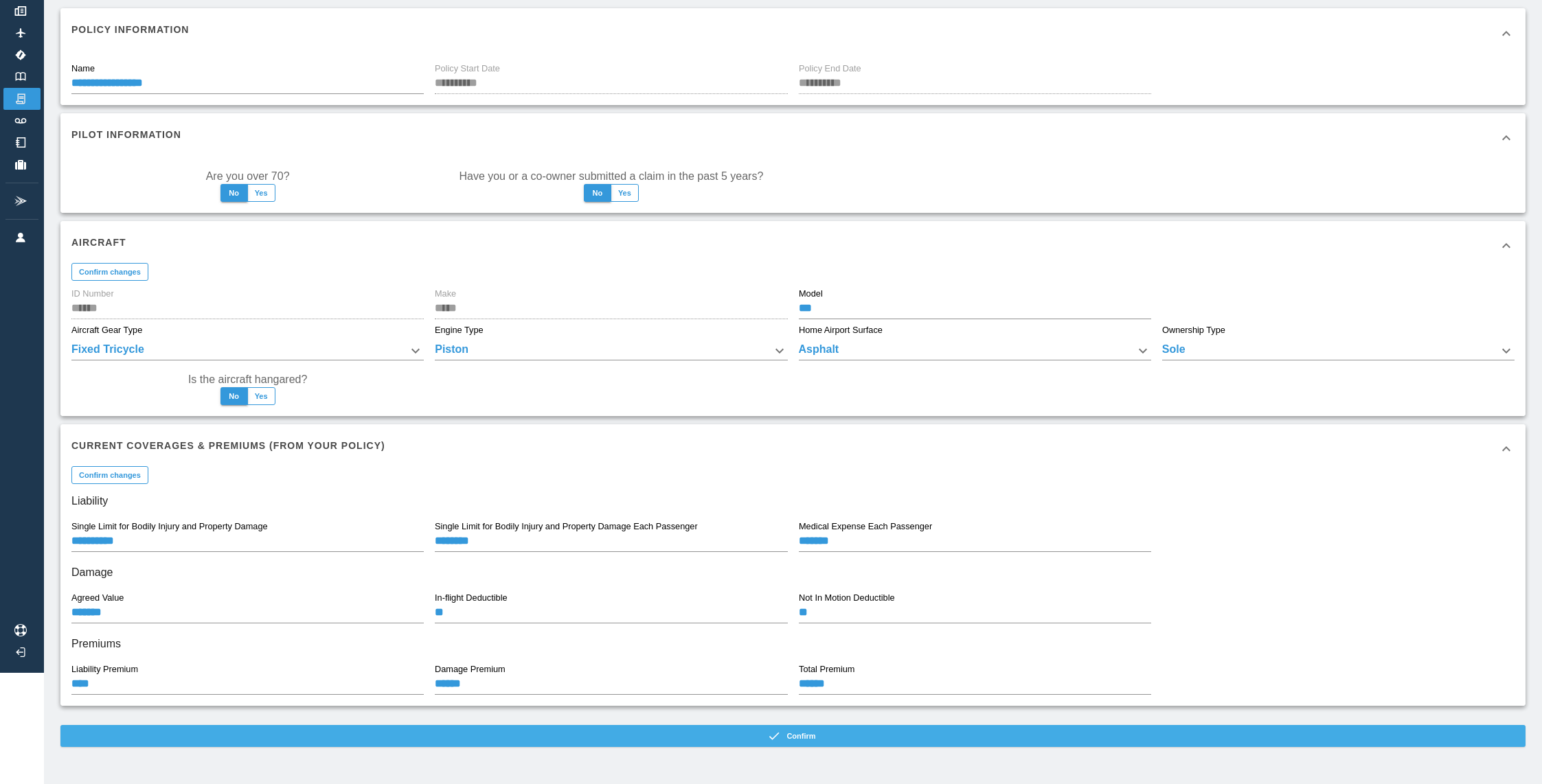
click at [581, 740] on button "Confirm" at bounding box center [793, 736] width 1465 height 22
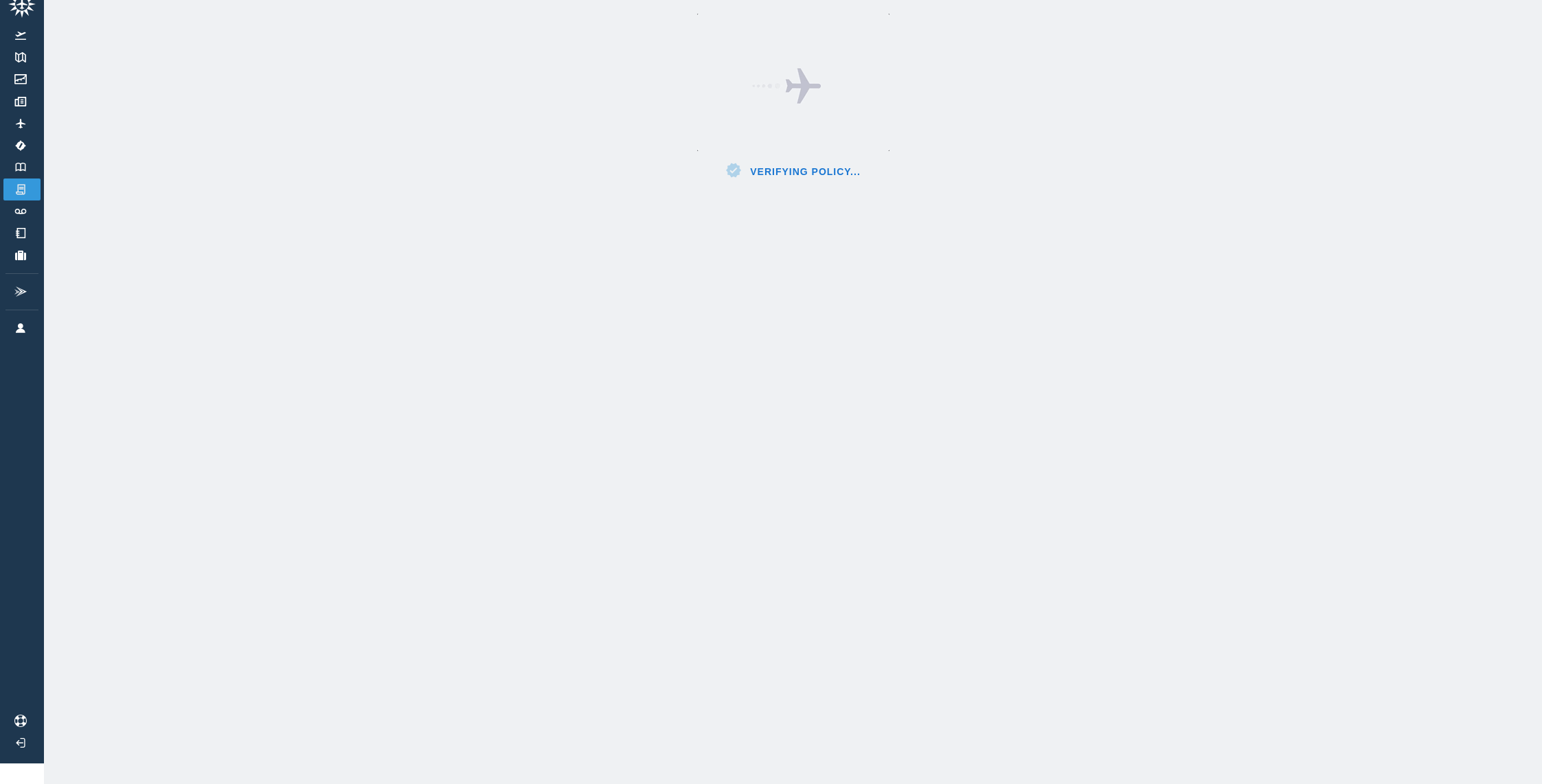
scroll to position [31, 0]
click at [781, 91] on button "Try again" at bounding box center [793, 100] width 48 height 18
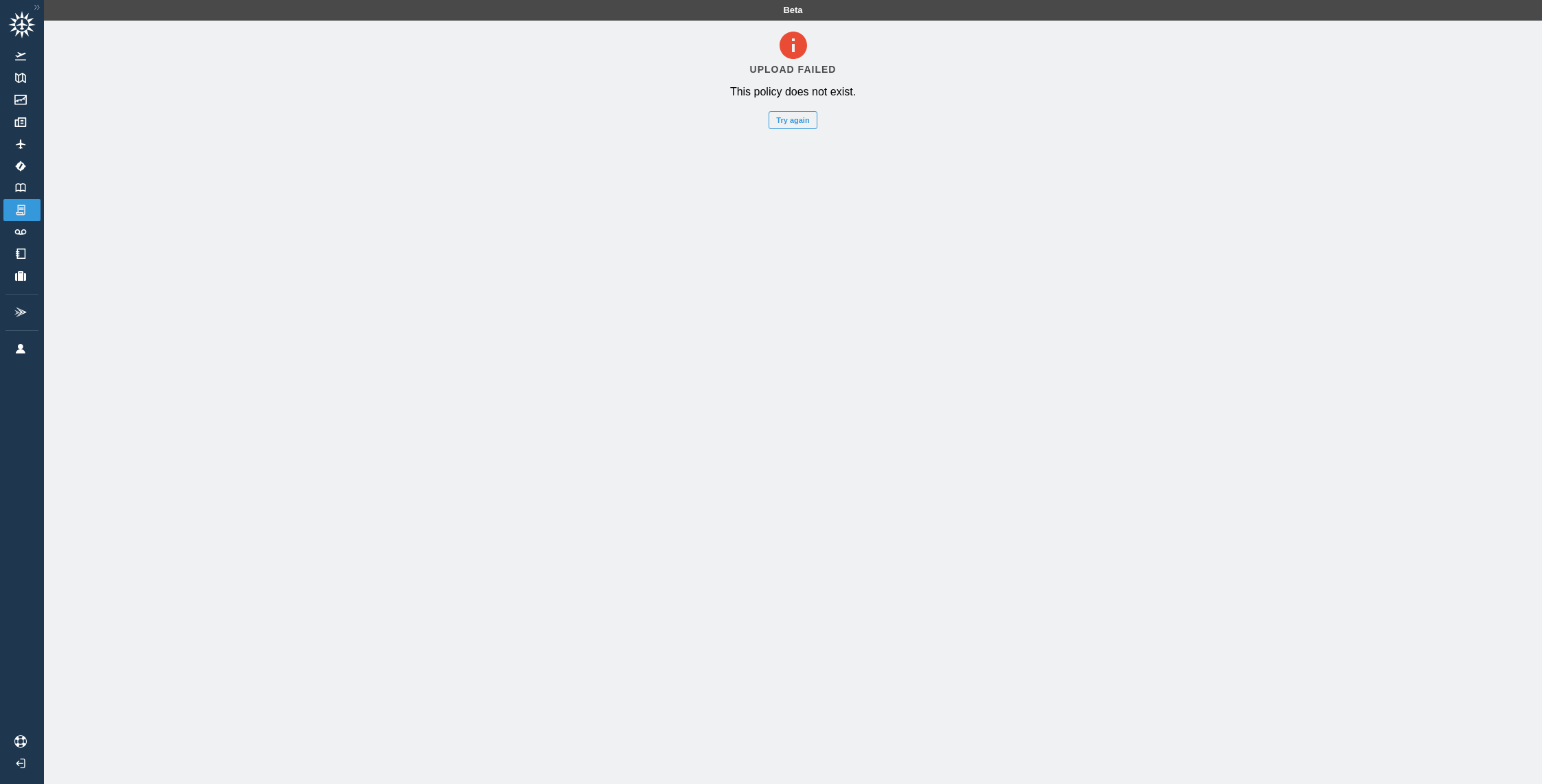
scroll to position [31, 0]
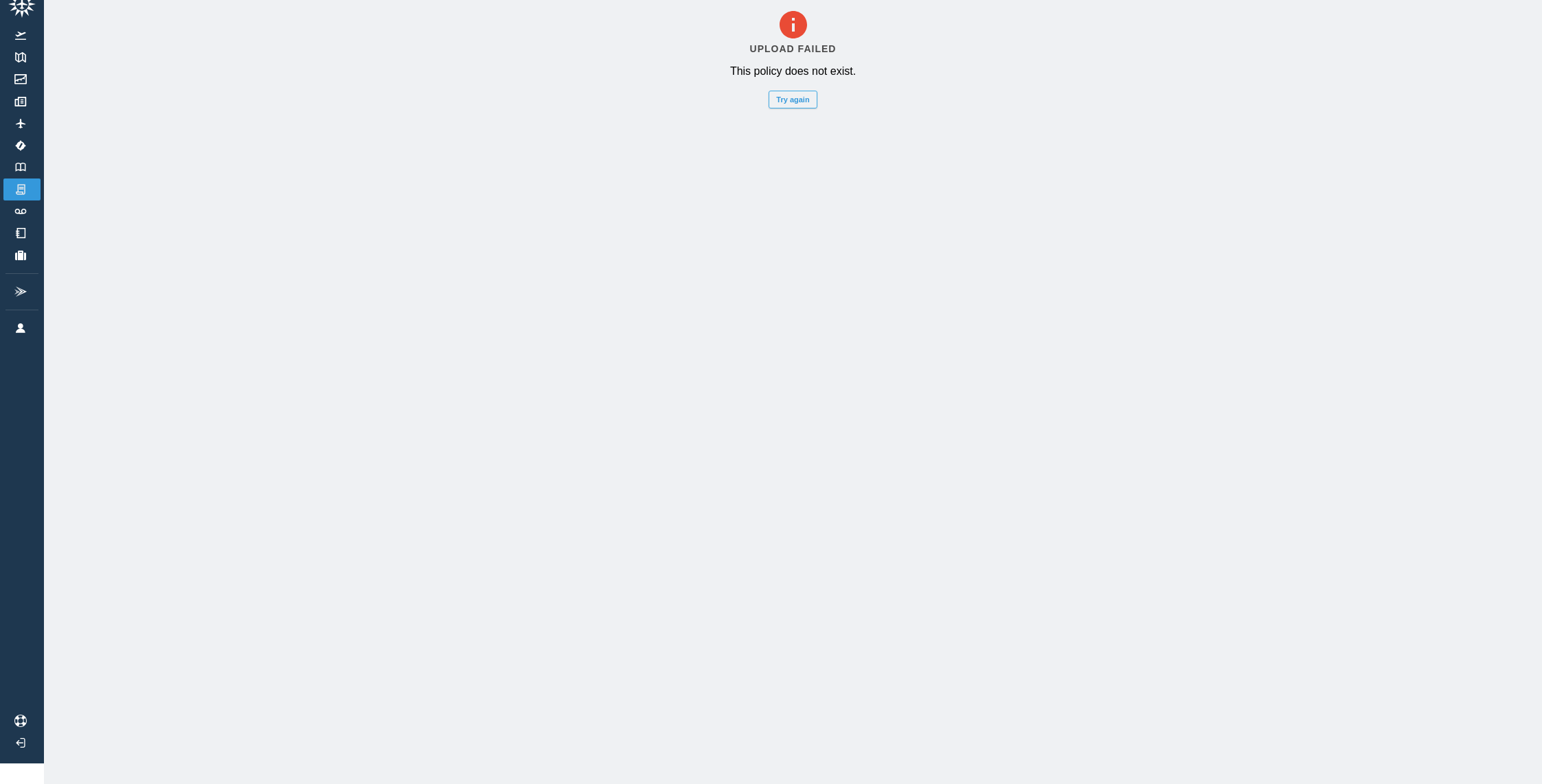
click at [806, 91] on button "Try again" at bounding box center [793, 100] width 48 height 18
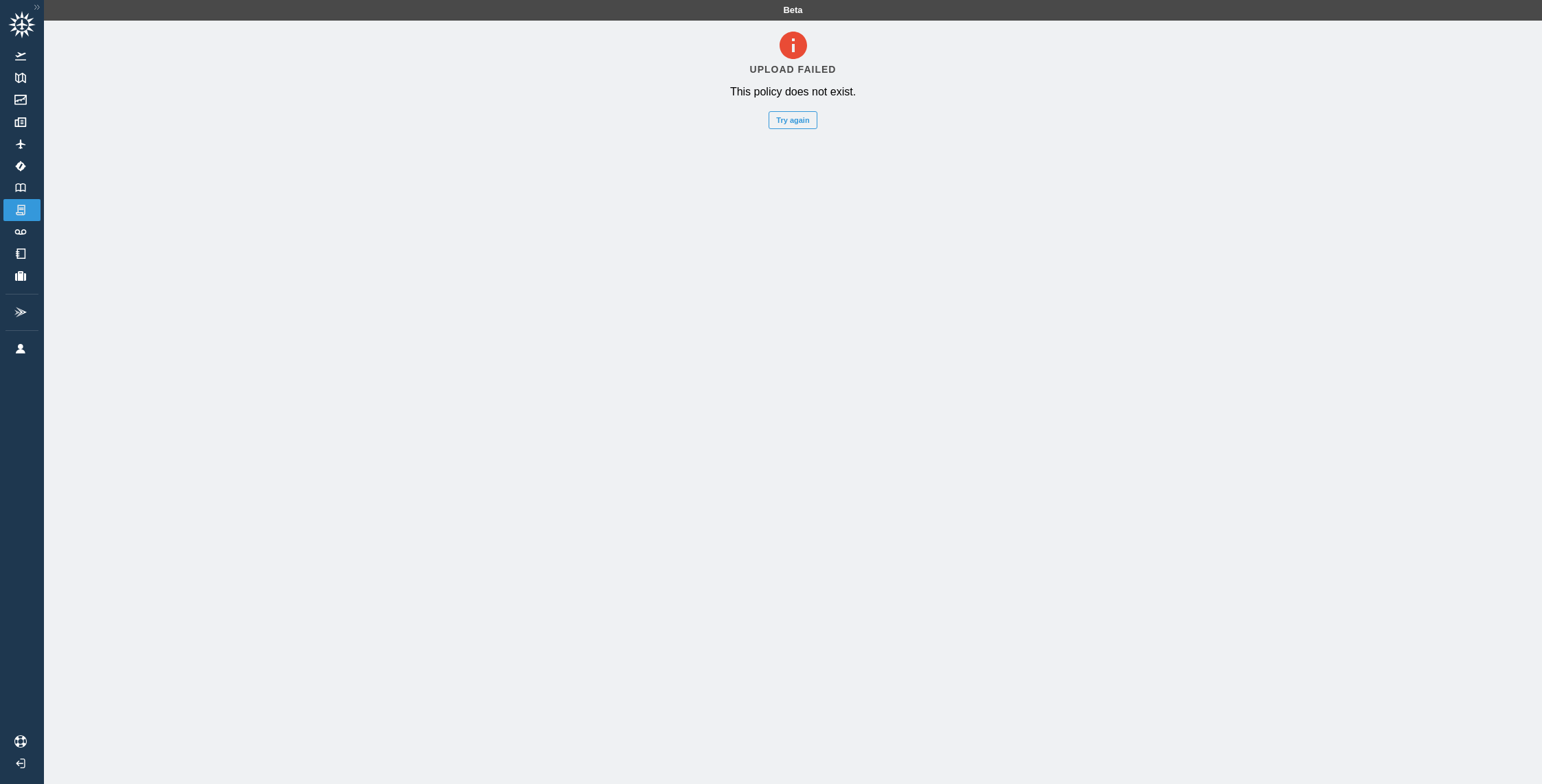
scroll to position [31, 0]
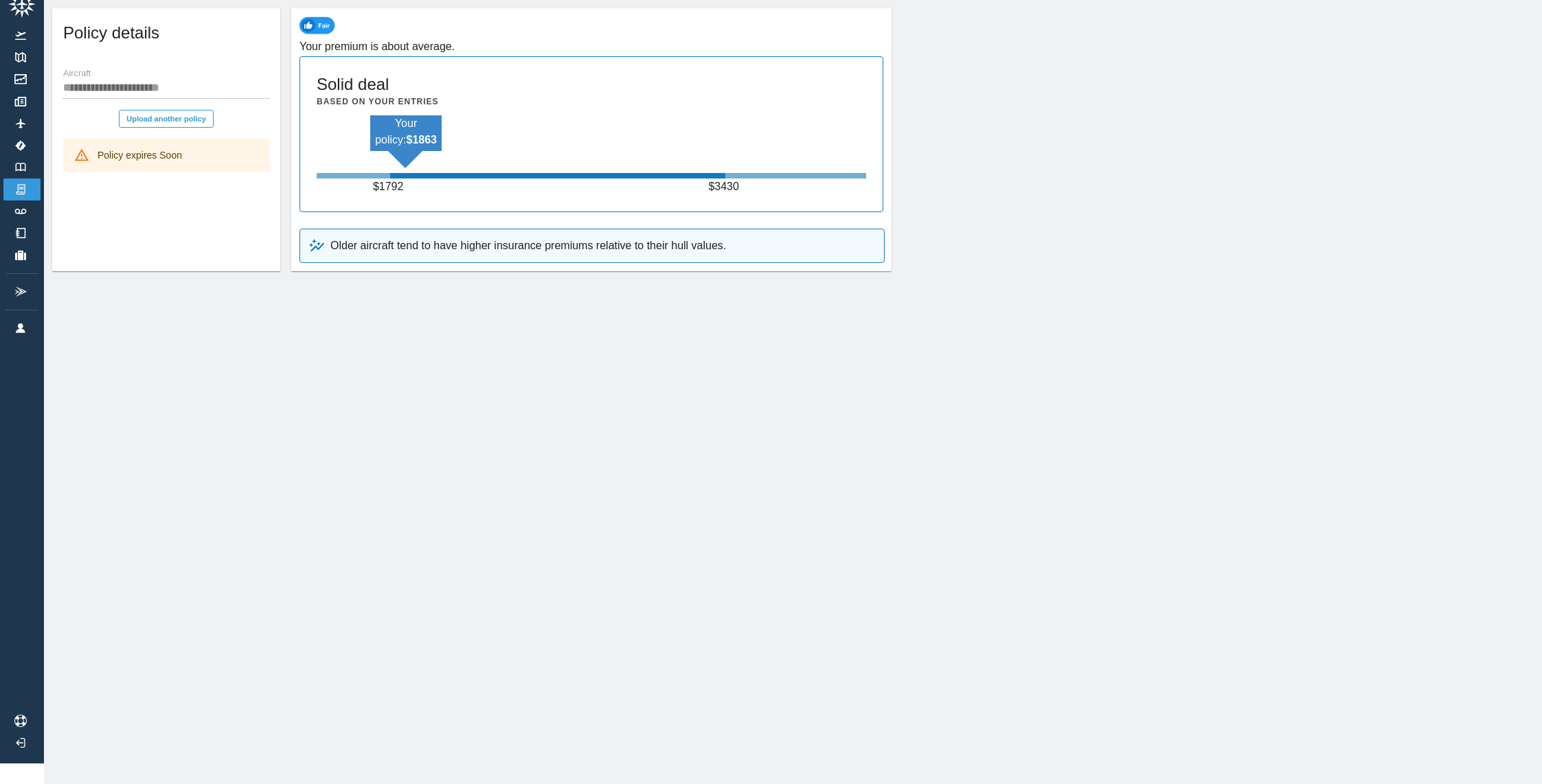
drag, startPoint x: 433, startPoint y: 177, endPoint x: 431, endPoint y: 254, distance: 77.0
click at [432, 179] on div "$ 1792 $ 3430" at bounding box center [591, 187] width 549 height 17
click at [433, 242] on p "Older aircraft tend to have higher insurance premiums relative to their hull va…" at bounding box center [528, 246] width 396 height 17
click at [431, 243] on p "Older aircraft tend to have higher insurance premiums relative to their hull va…" at bounding box center [528, 246] width 396 height 17
click at [424, 124] on p "Your policy: $ 1863" at bounding box center [406, 131] width 71 height 33
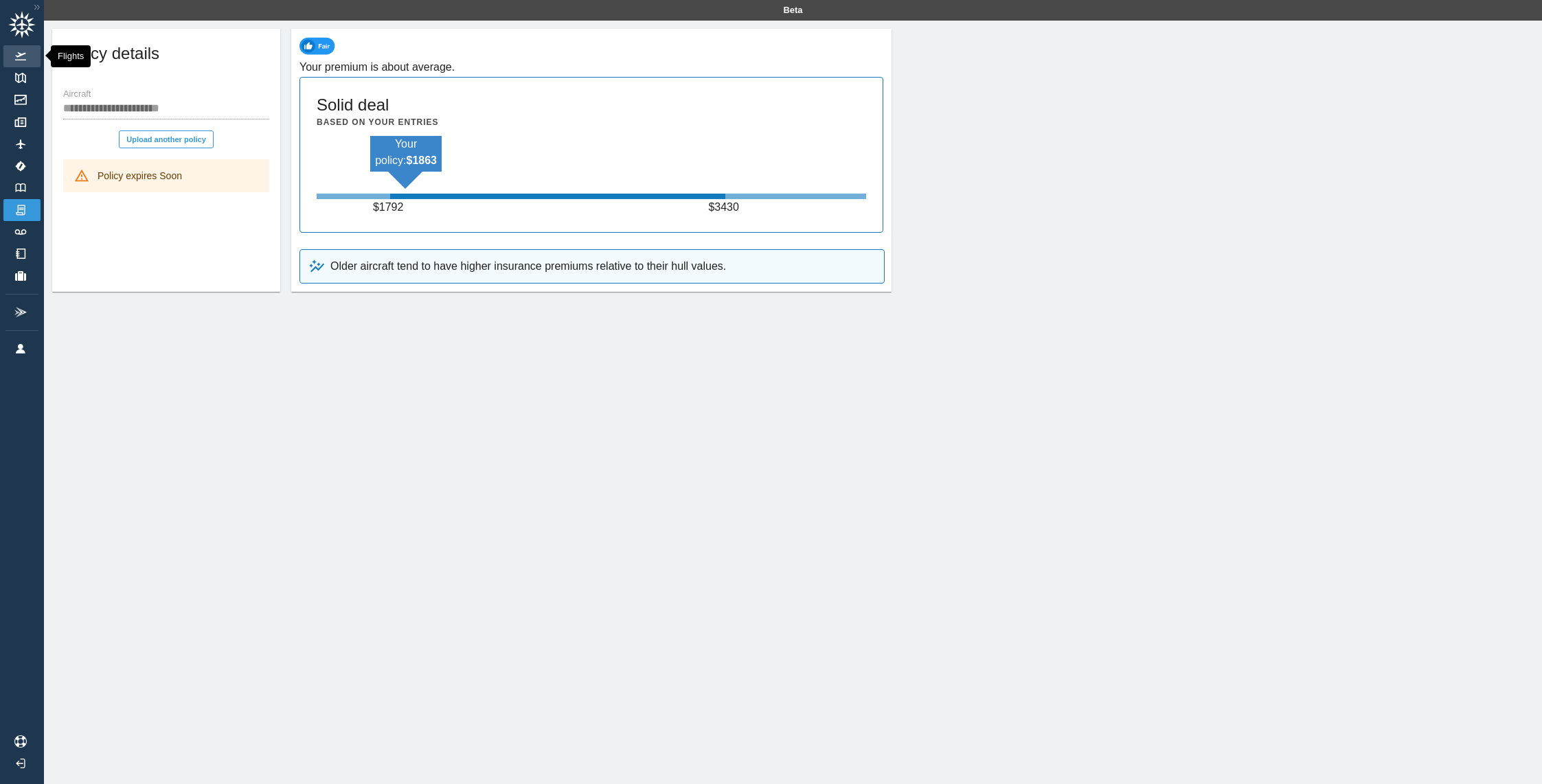
click at [23, 59] on img at bounding box center [21, 57] width 15 height 8
